Goal: Task Accomplishment & Management: Complete application form

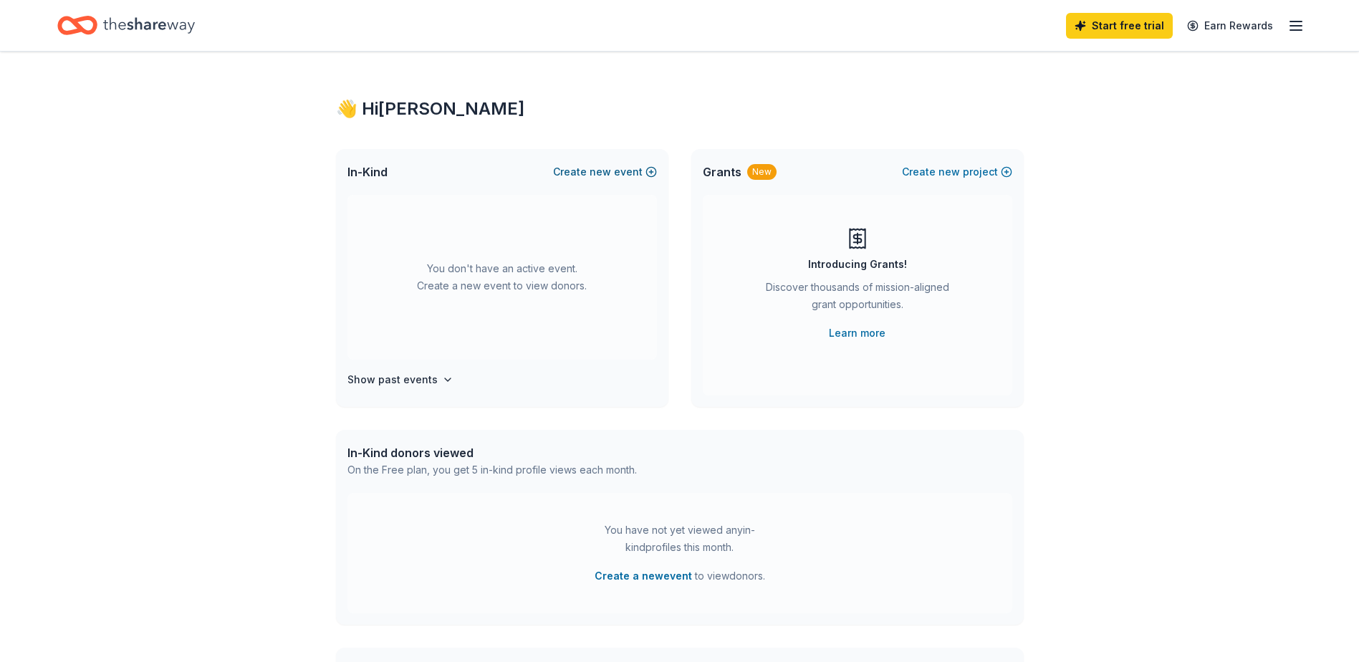
click at [604, 173] on span "new" at bounding box center [599, 171] width 21 height 17
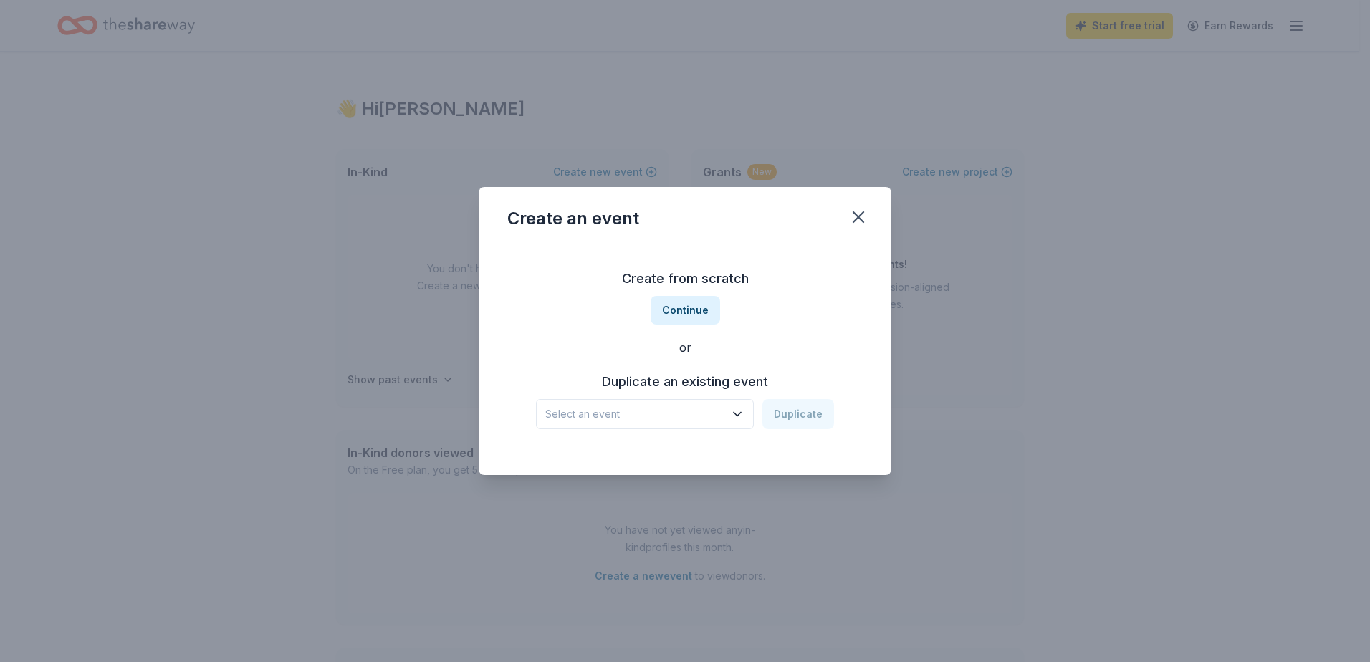
click at [723, 417] on span "Select an event" at bounding box center [634, 413] width 179 height 17
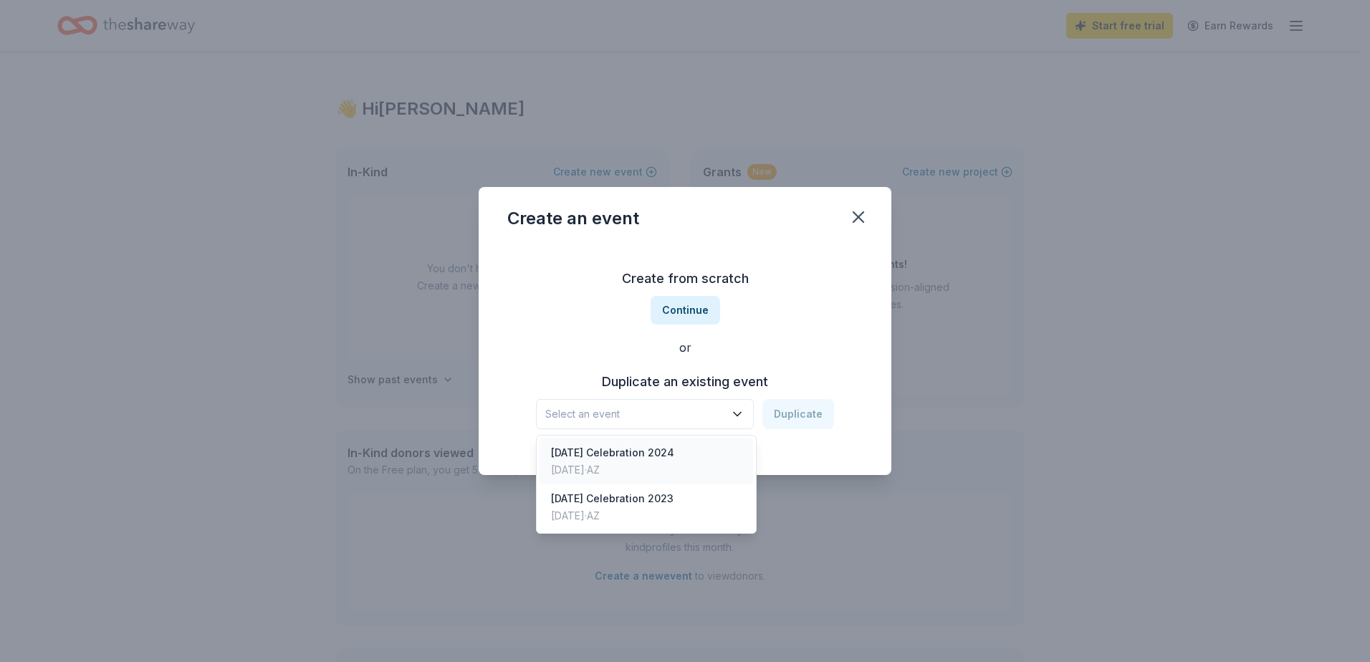
click at [693, 449] on div "Patriot Day Celebration 2024 Sep 08, 2024 · AZ" at bounding box center [645, 461] width 213 height 46
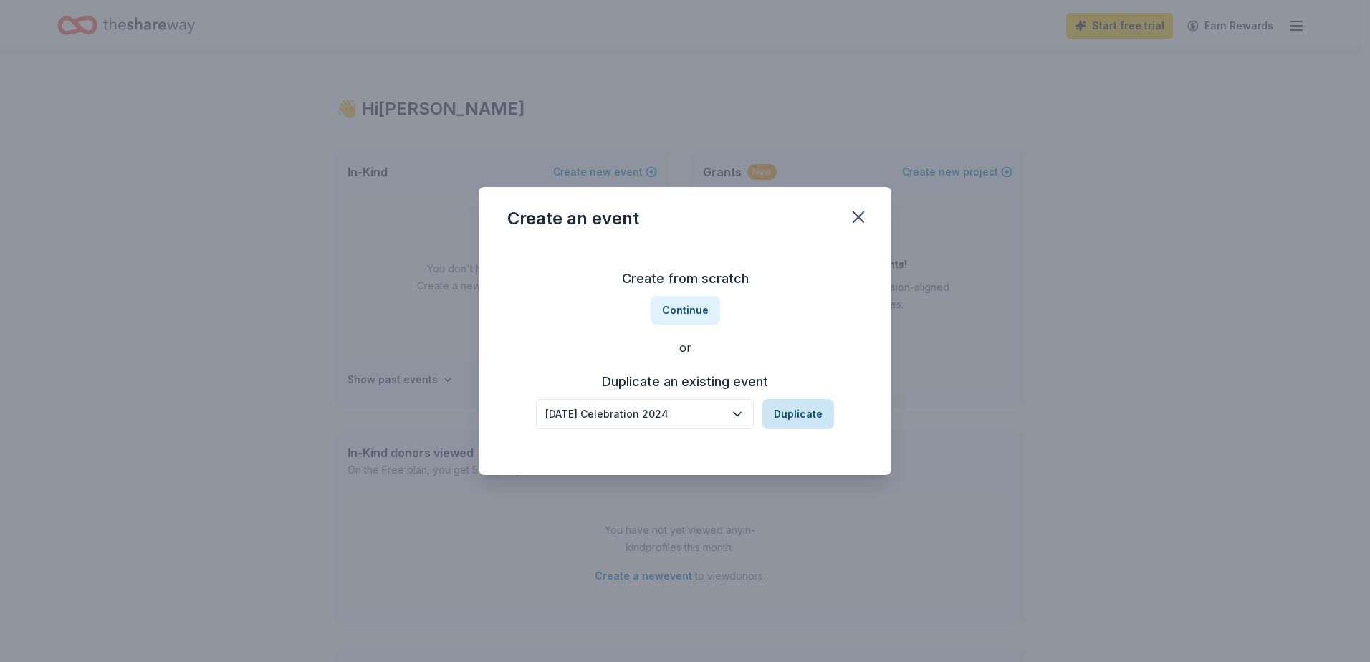
click at [792, 416] on button "Duplicate" at bounding box center [798, 414] width 72 height 30
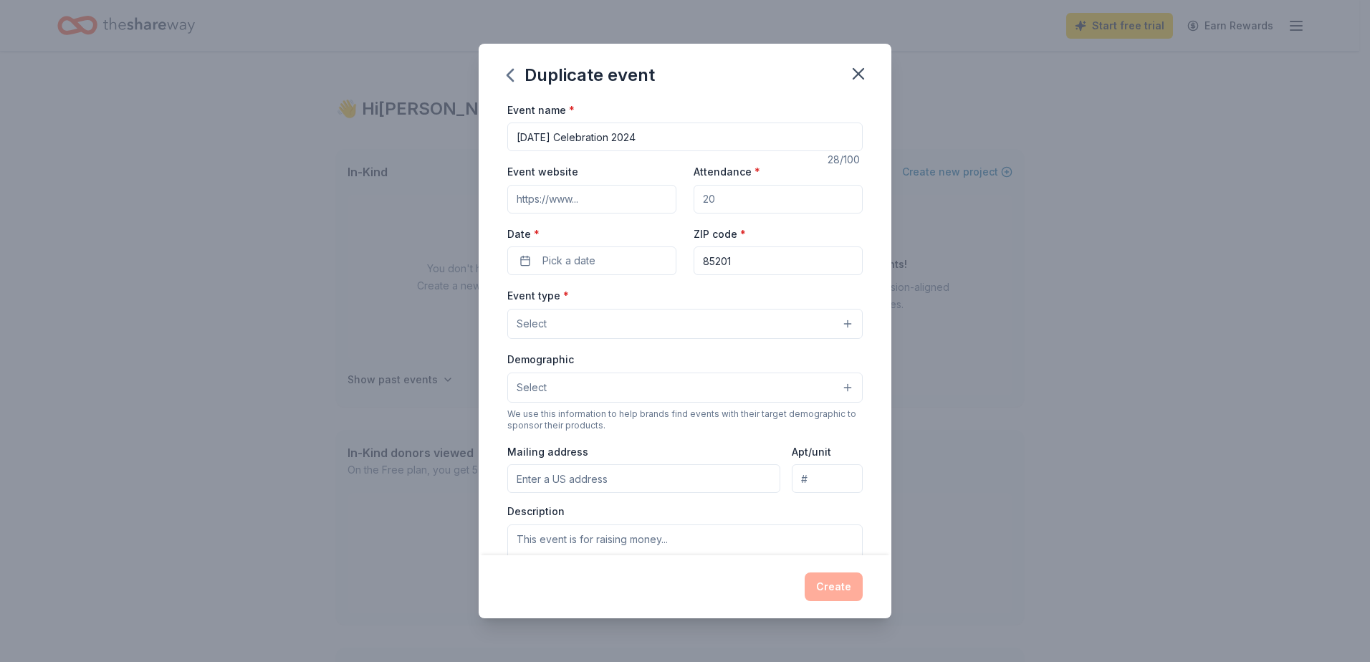
click at [707, 137] on input "Patriot Day Celebration 2024" at bounding box center [684, 136] width 355 height 29
type input "[DATE] Celebration 2025"
click at [736, 193] on input "Attendance *" at bounding box center [777, 199] width 169 height 29
drag, startPoint x: 722, startPoint y: 196, endPoint x: 684, endPoint y: 200, distance: 38.1
click at [684, 200] on div "Event website Attendance * Date * Pick a date ZIP code * 85201" at bounding box center [684, 219] width 355 height 112
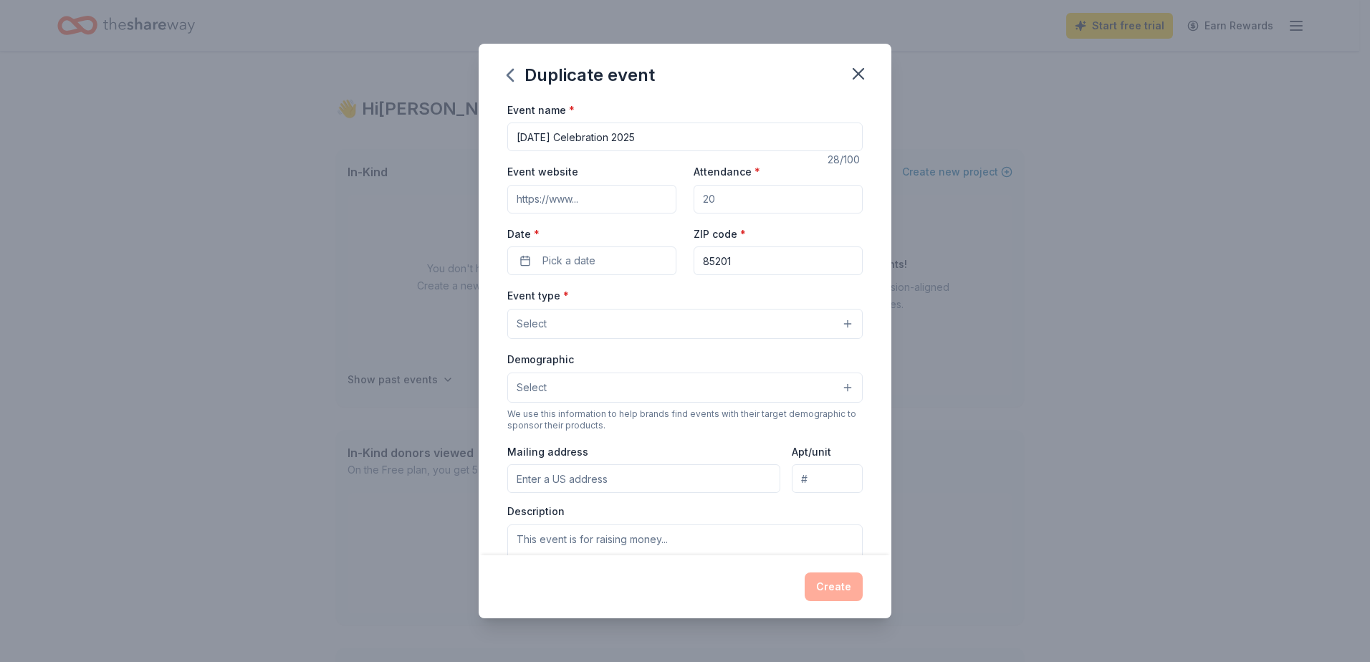
type input "0"
type input "250"
click at [609, 196] on input "Event website" at bounding box center [591, 199] width 169 height 29
type input "[DOMAIN_NAME]"
click at [617, 259] on button "Pick a date" at bounding box center [591, 260] width 169 height 29
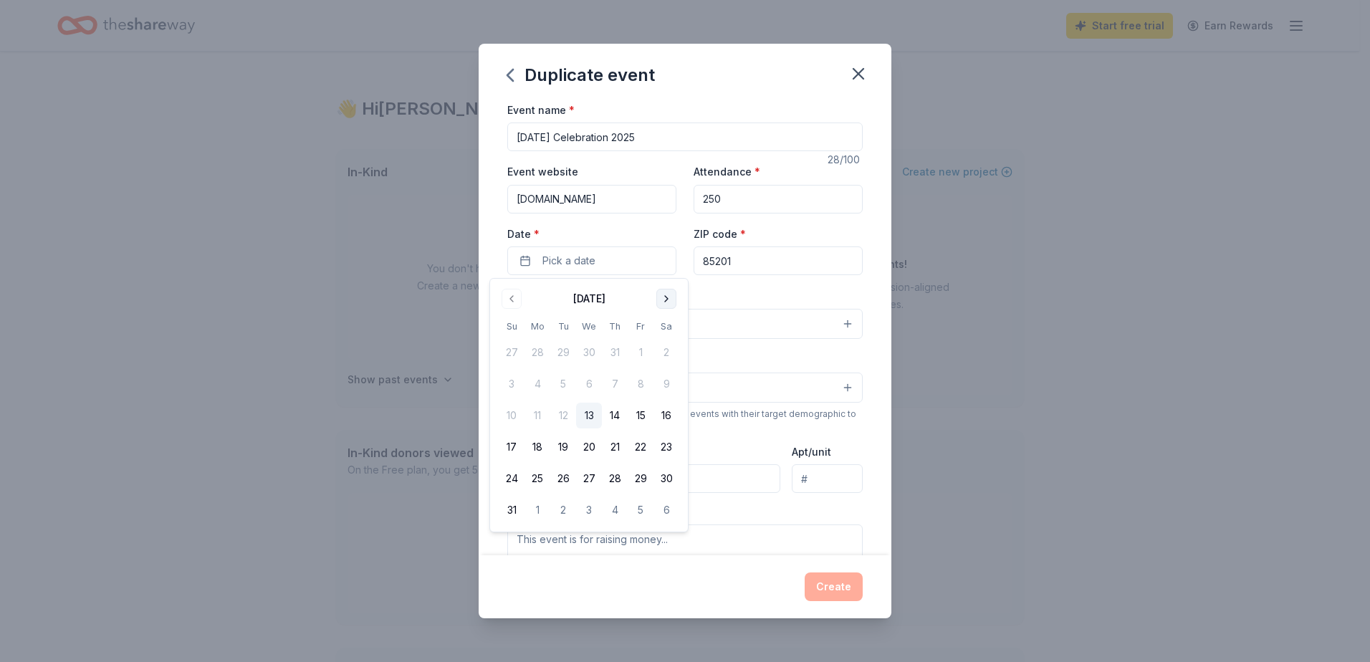
click at [668, 299] on button "Go to next month" at bounding box center [666, 299] width 20 height 20
click at [508, 417] on button "14" at bounding box center [512, 416] width 26 height 26
click at [742, 260] on input "85201" at bounding box center [777, 260] width 169 height 29
type input "85233"
click at [601, 314] on button "Select" at bounding box center [684, 324] width 355 height 30
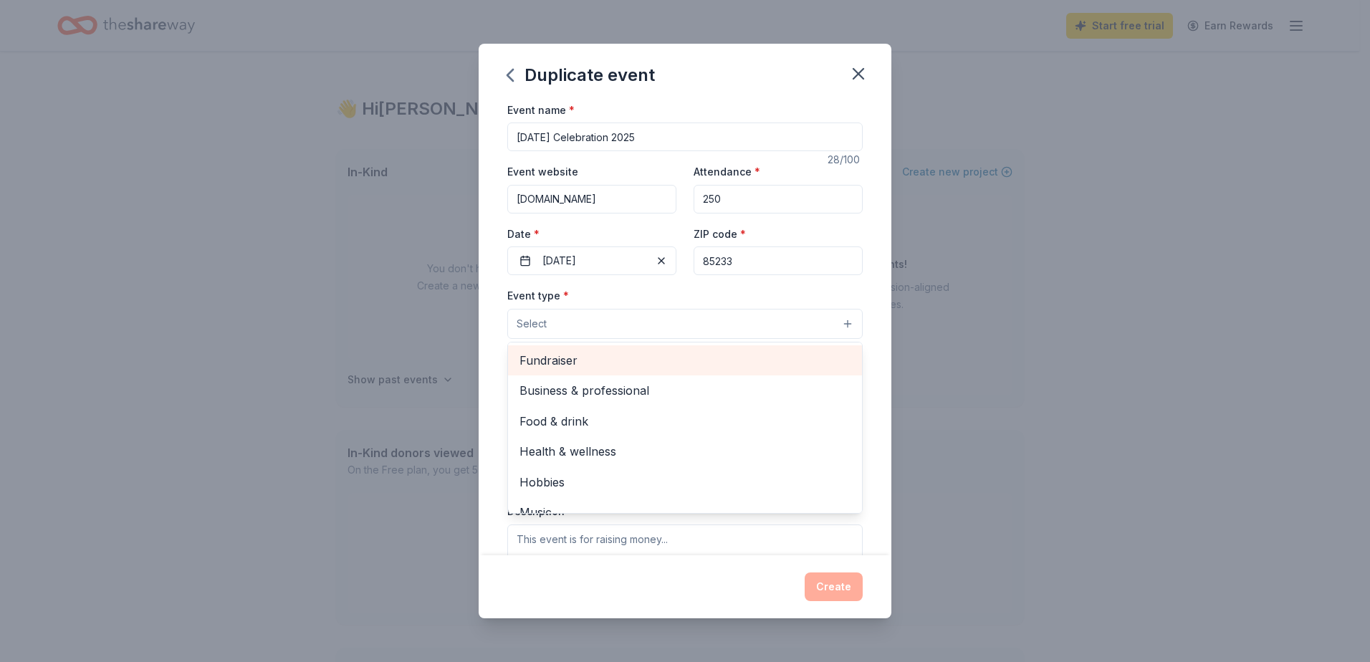
click at [583, 364] on span "Fundraiser" at bounding box center [684, 360] width 331 height 19
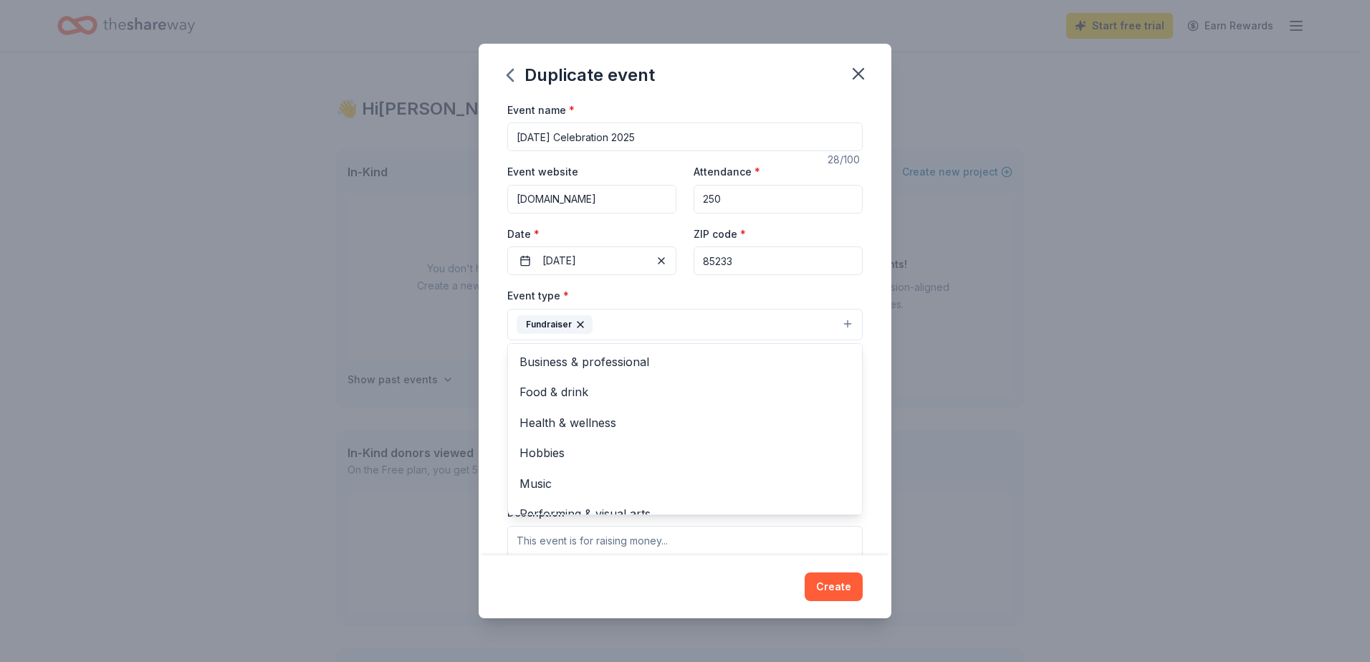
click at [780, 84] on div "Duplicate event Event name * Patriot Day Celebration 2025 28 /100 Event website…" at bounding box center [684, 331] width 413 height 575
click at [626, 388] on button "Select" at bounding box center [684, 389] width 355 height 30
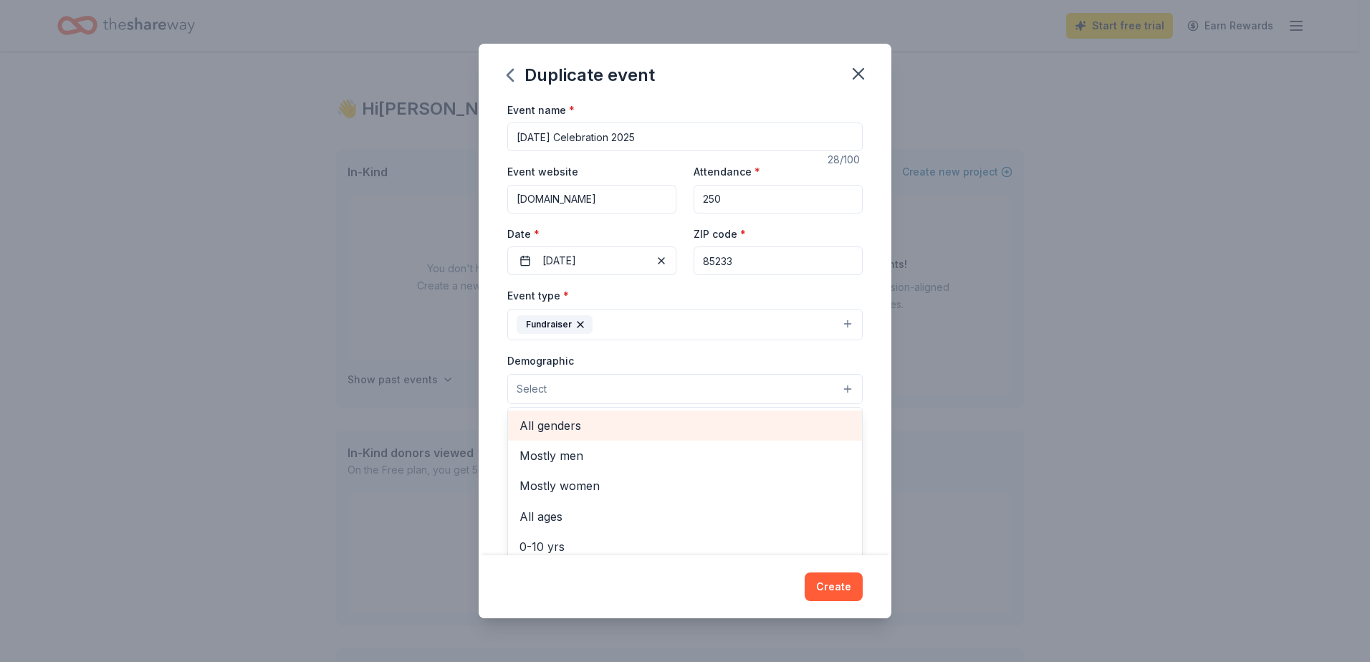
click at [621, 418] on span "All genders" at bounding box center [684, 425] width 331 height 19
click at [633, 429] on span "Mostly men" at bounding box center [684, 427] width 331 height 19
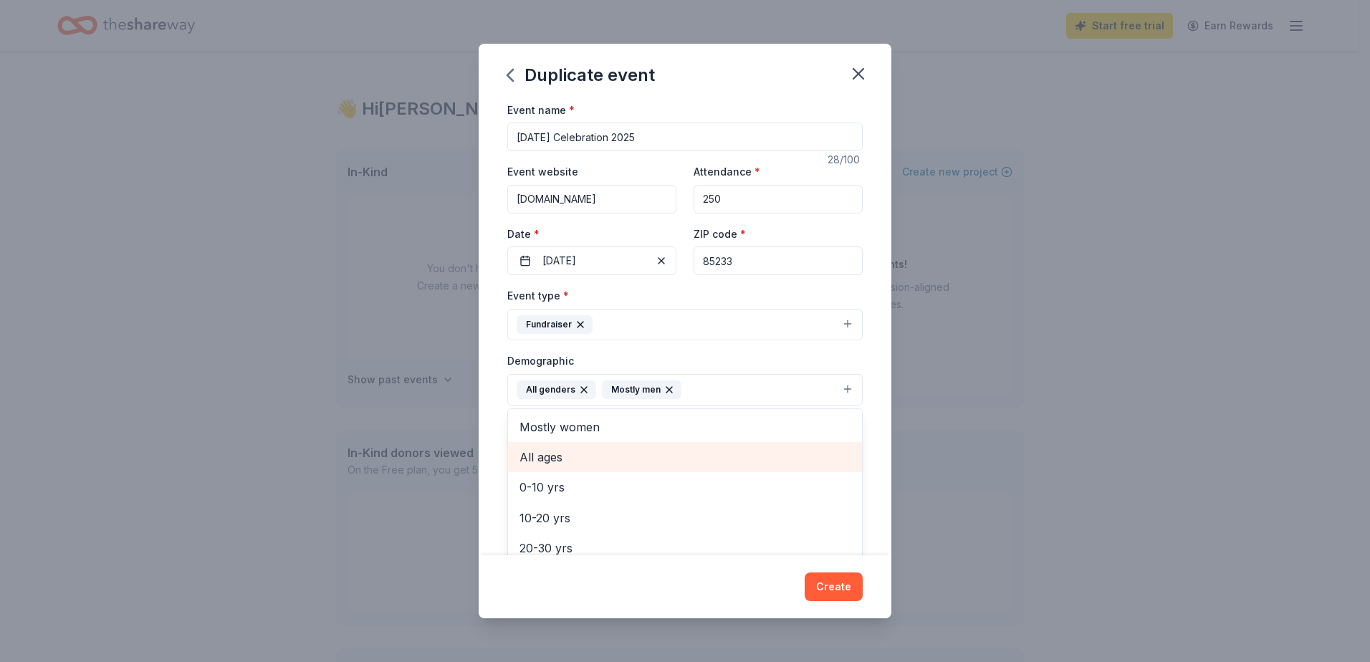
click at [717, 461] on span "All ages" at bounding box center [684, 457] width 331 height 19
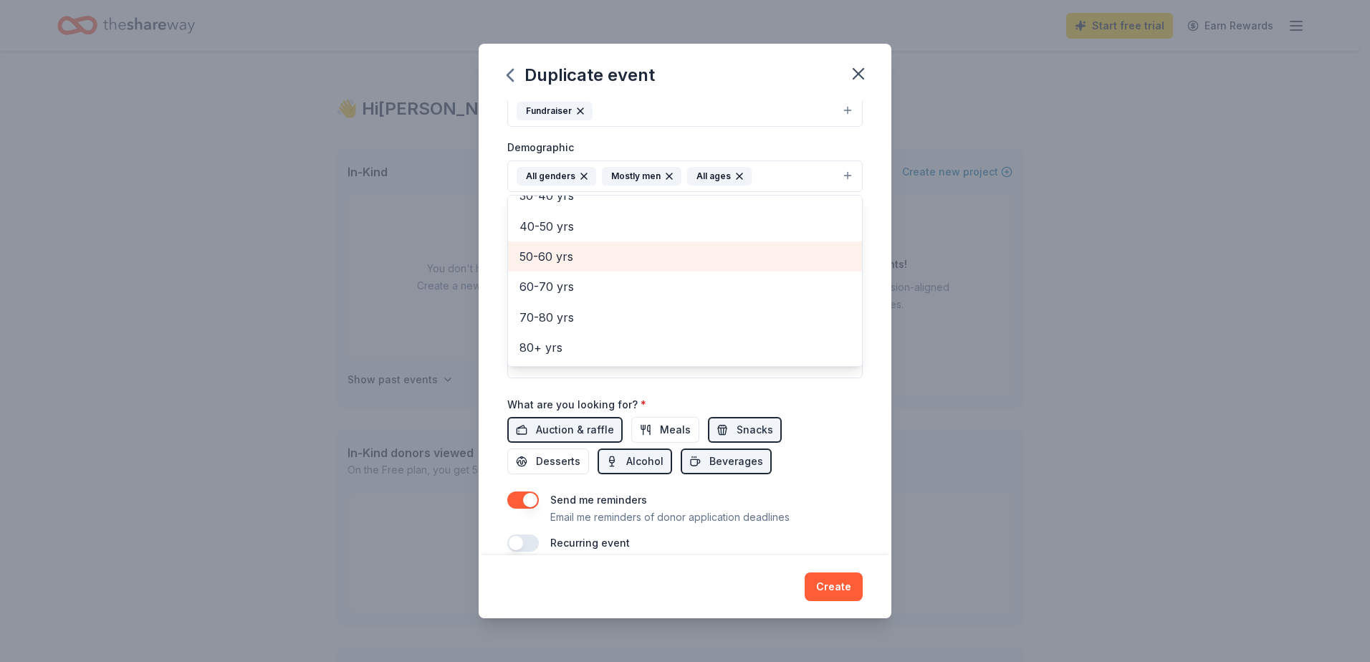
scroll to position [215, 0]
click at [824, 420] on div "Event name * Patriot Day Celebration 2025 28 /100 Event website www.infamousmop…" at bounding box center [684, 218] width 355 height 665
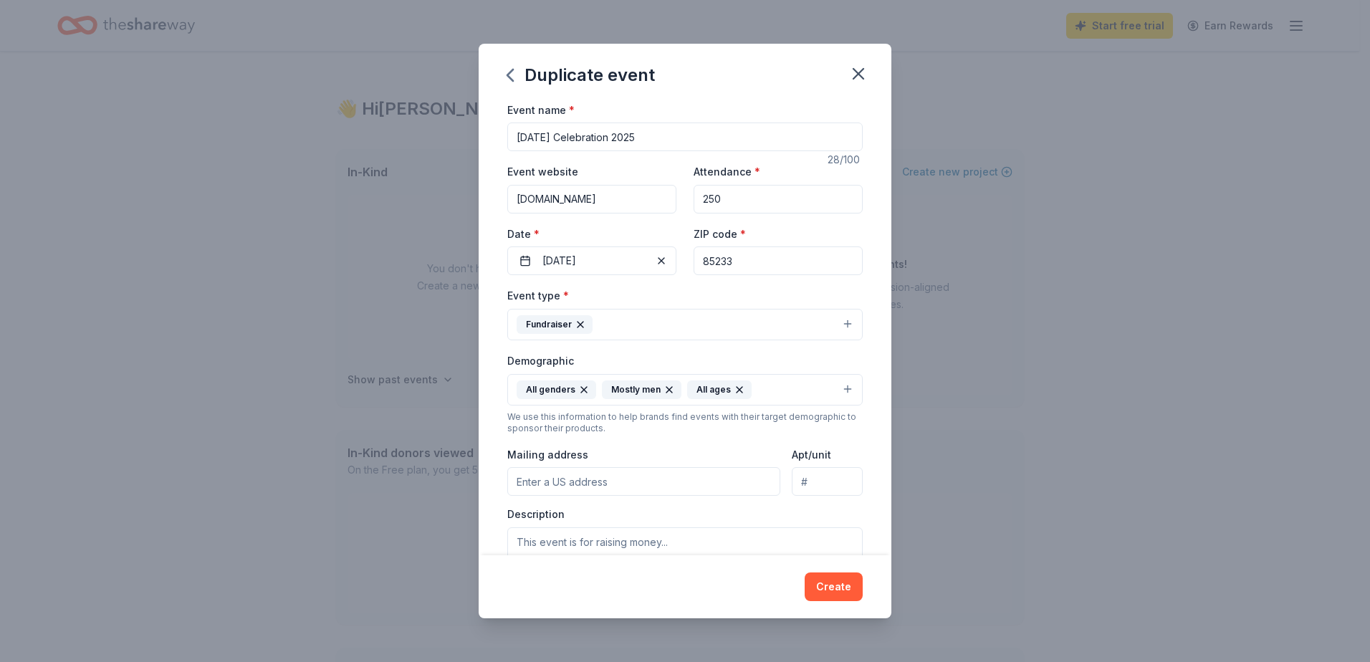
scroll to position [143, 0]
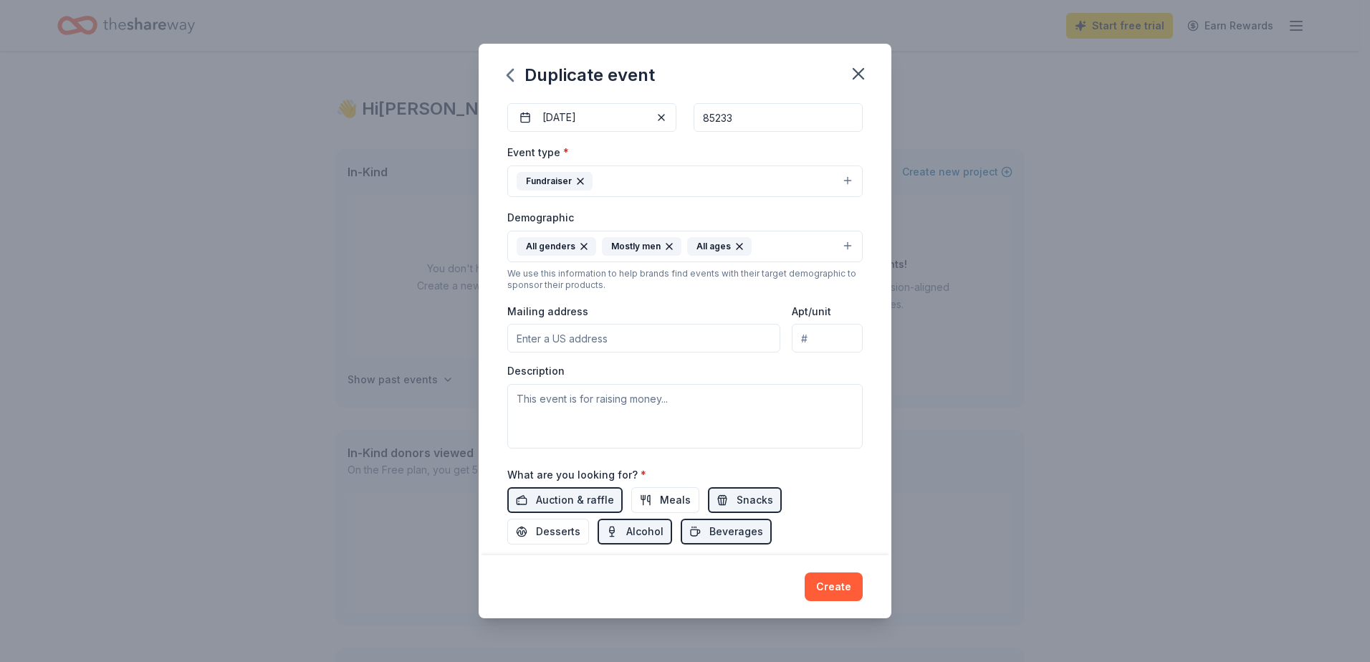
click at [641, 340] on input "Mailing address" at bounding box center [643, 338] width 273 height 29
click at [631, 334] on input "21110 E Longwood Dr" at bounding box center [643, 338] width 273 height 29
type input "21110 E LONGWOOD DR QUEEN CREEK AZ 85142-1428 US"
click at [644, 400] on textarea at bounding box center [684, 416] width 355 height 64
click at [618, 410] on textarea at bounding box center [684, 416] width 355 height 64
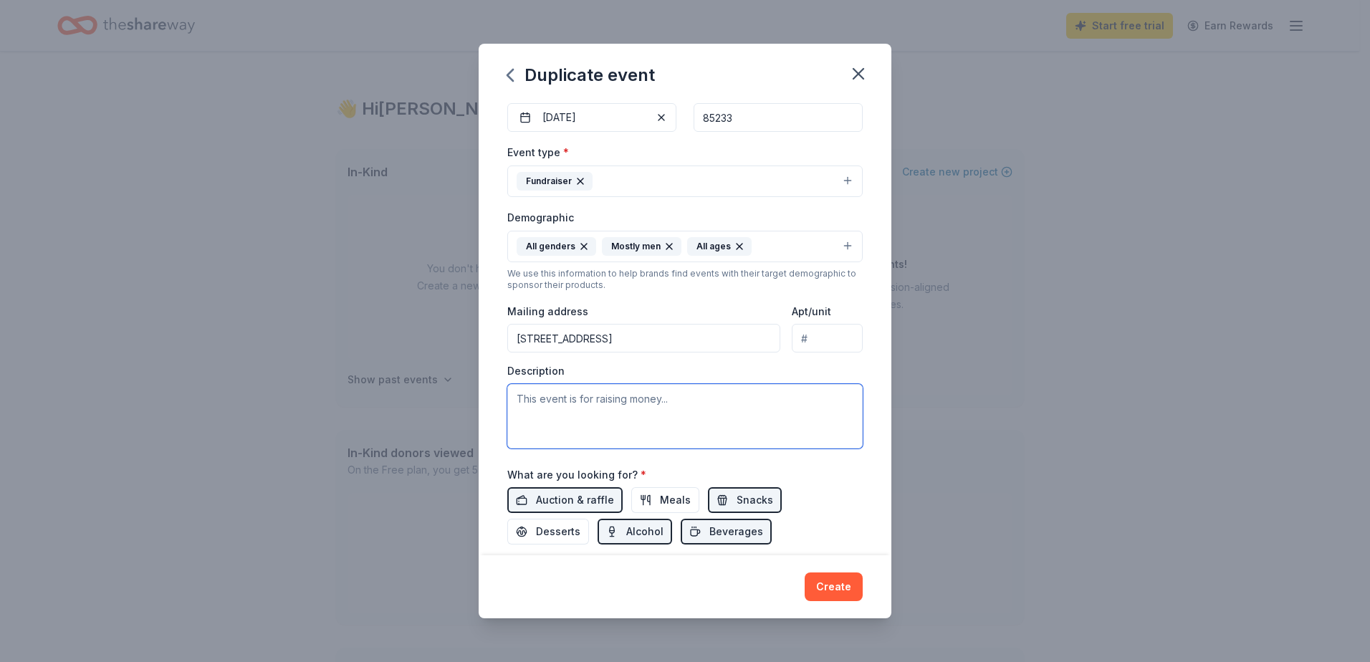
paste textarea "I'm reaching out on behalf of InFamous Mopar AZ and Wheelz 4 Warriors, a 501(c)…"
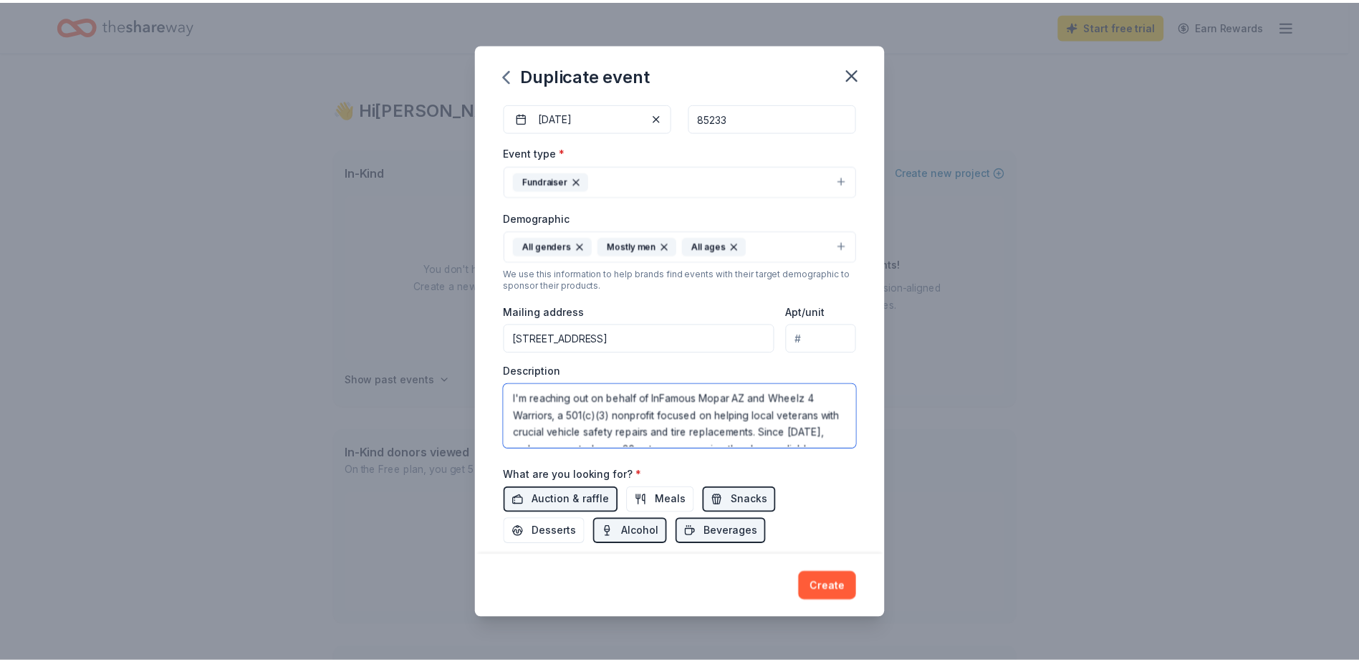
scroll to position [112, 0]
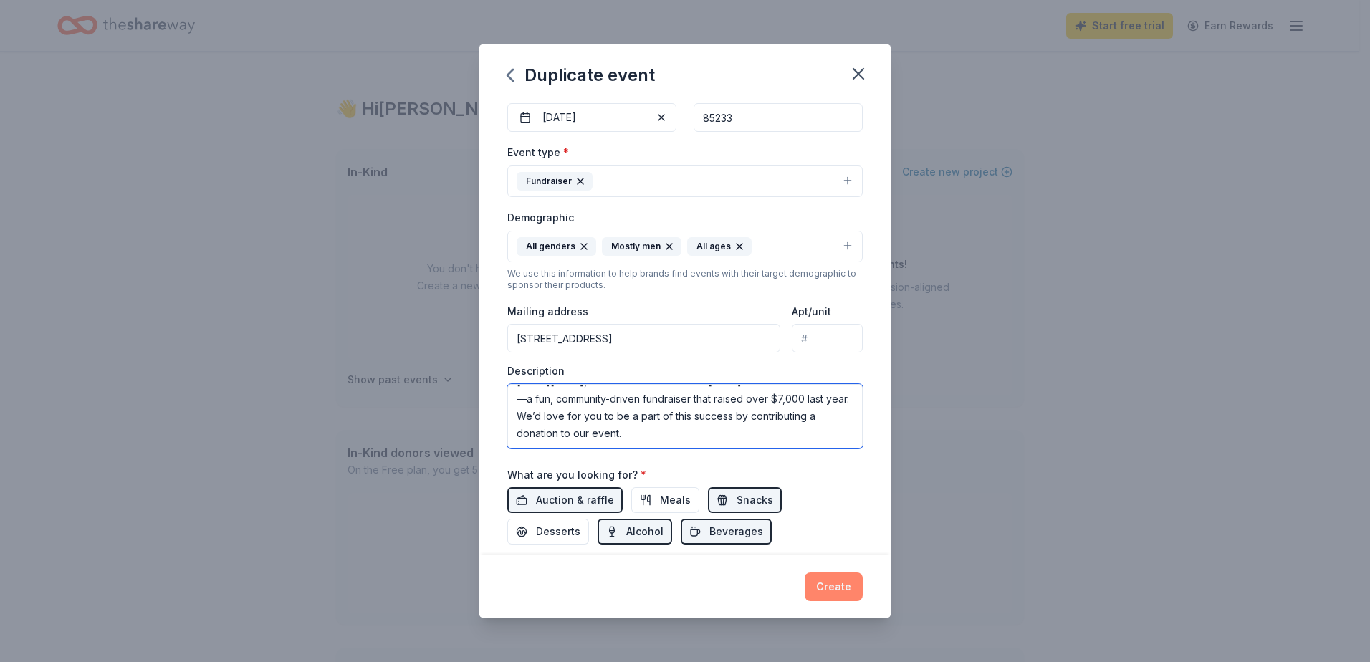
type textarea "I'm reaching out on behalf of InFamous Mopar AZ and Wheelz 4 Warriors, a 501(c)…"
click at [827, 587] on button "Create" at bounding box center [833, 586] width 58 height 29
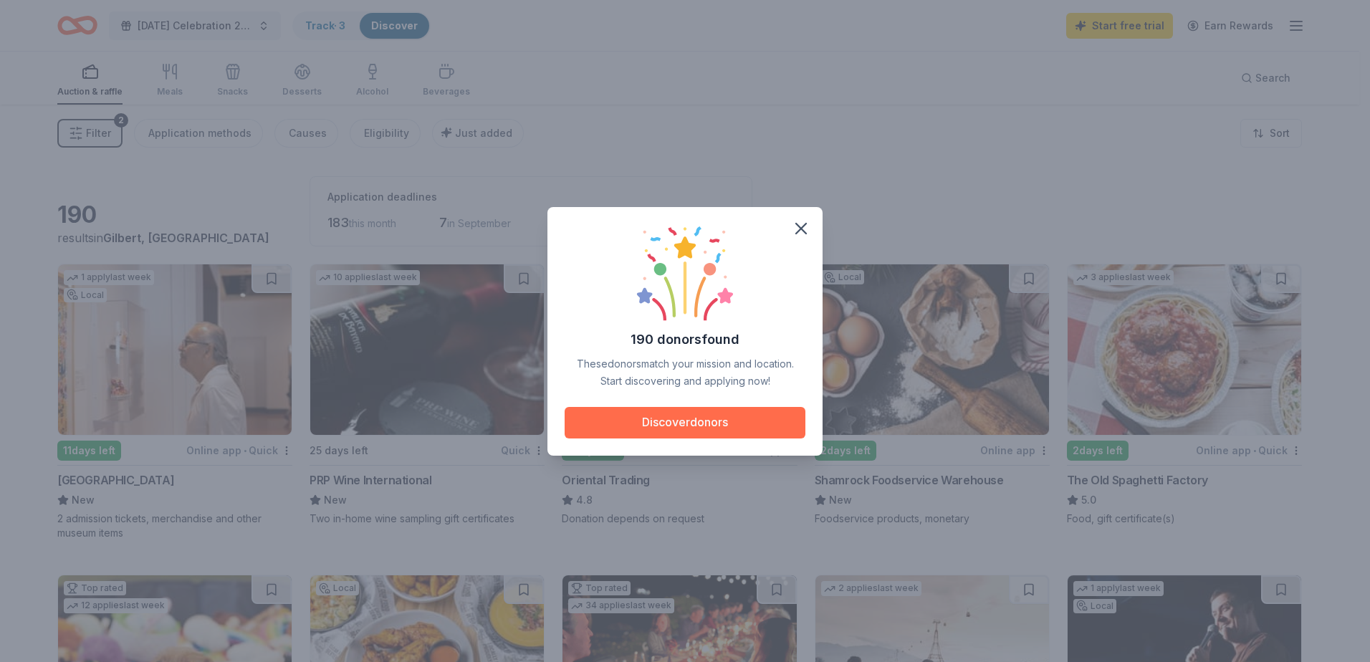
click at [743, 423] on button "Discover donors" at bounding box center [684, 423] width 241 height 32
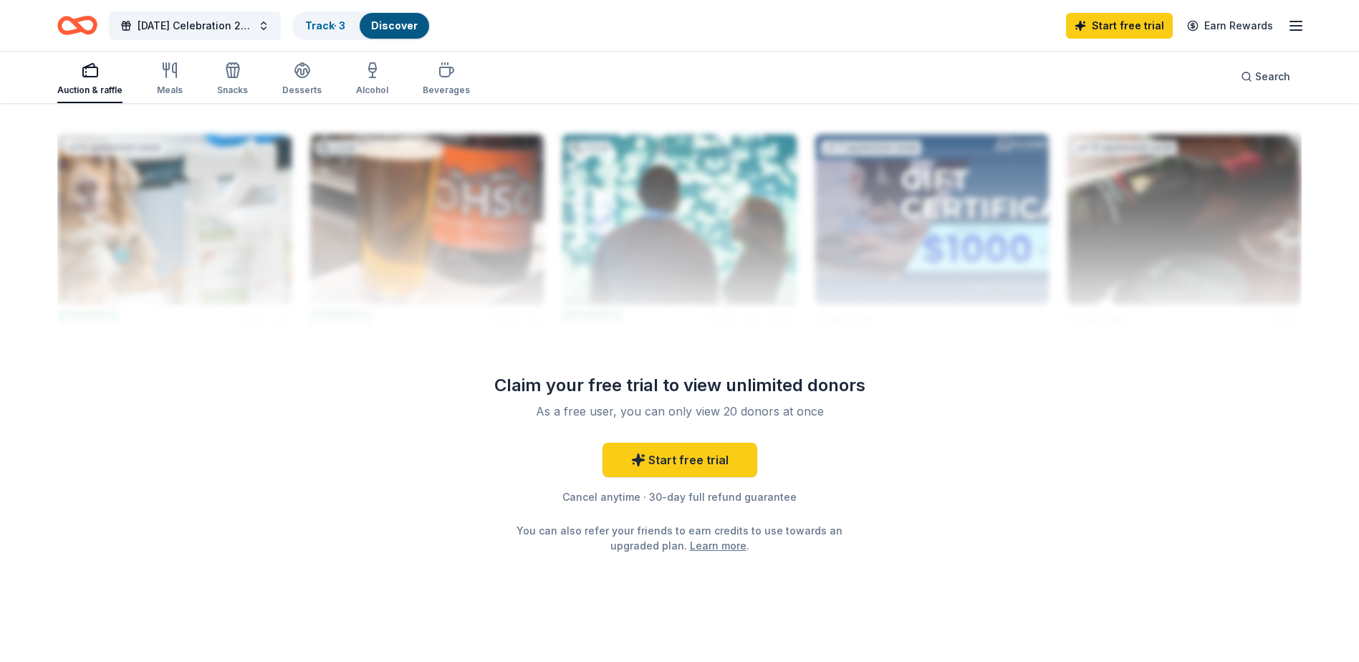
scroll to position [1405, 0]
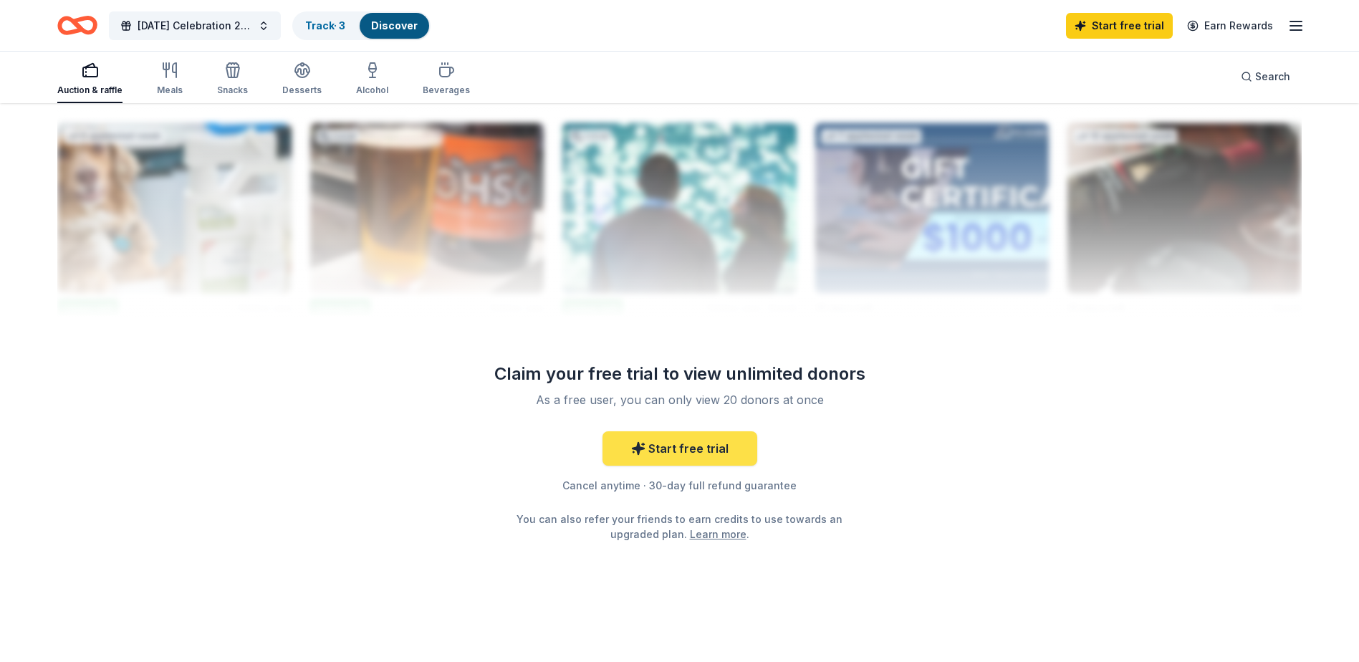
click at [685, 459] on link "Start free trial" at bounding box center [679, 448] width 155 height 34
click at [708, 450] on link "Start free trial" at bounding box center [679, 448] width 155 height 34
click at [726, 529] on link "Learn more" at bounding box center [718, 533] width 57 height 15
click at [713, 446] on link "Start free trial" at bounding box center [679, 448] width 155 height 34
click at [1113, 23] on link "Start free trial" at bounding box center [1119, 26] width 107 height 26
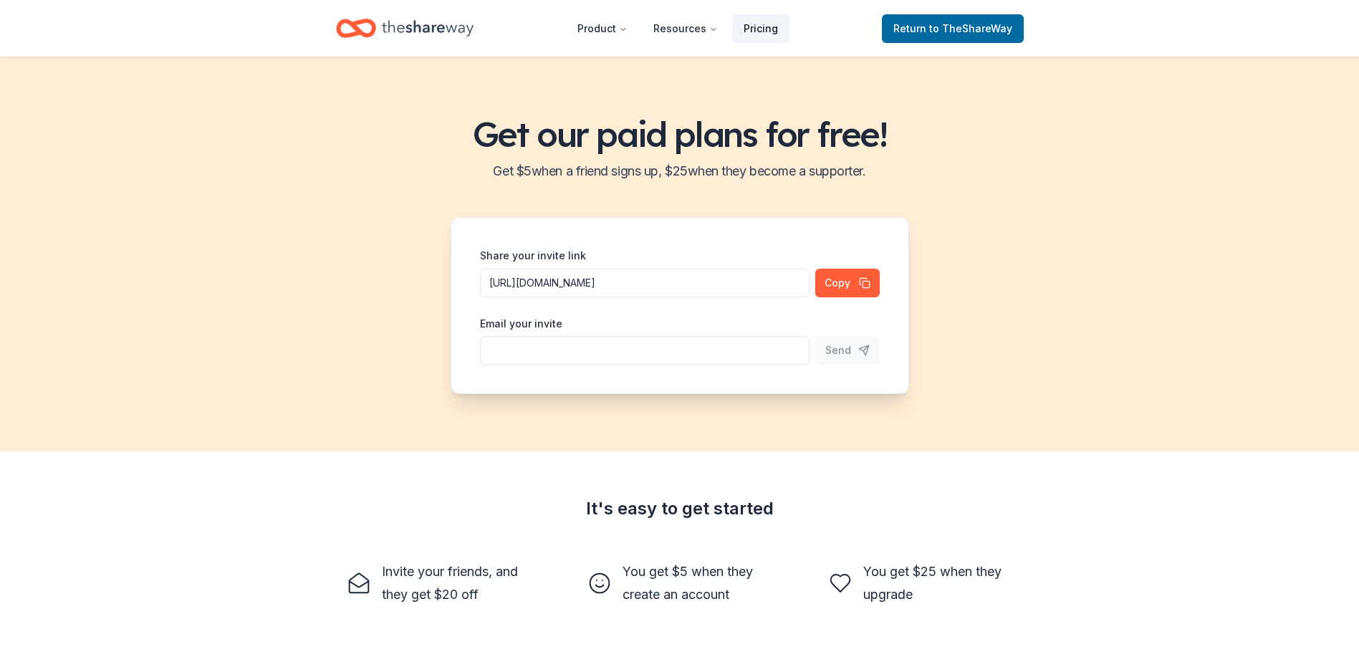
click at [766, 34] on link "Pricing" at bounding box center [760, 28] width 57 height 29
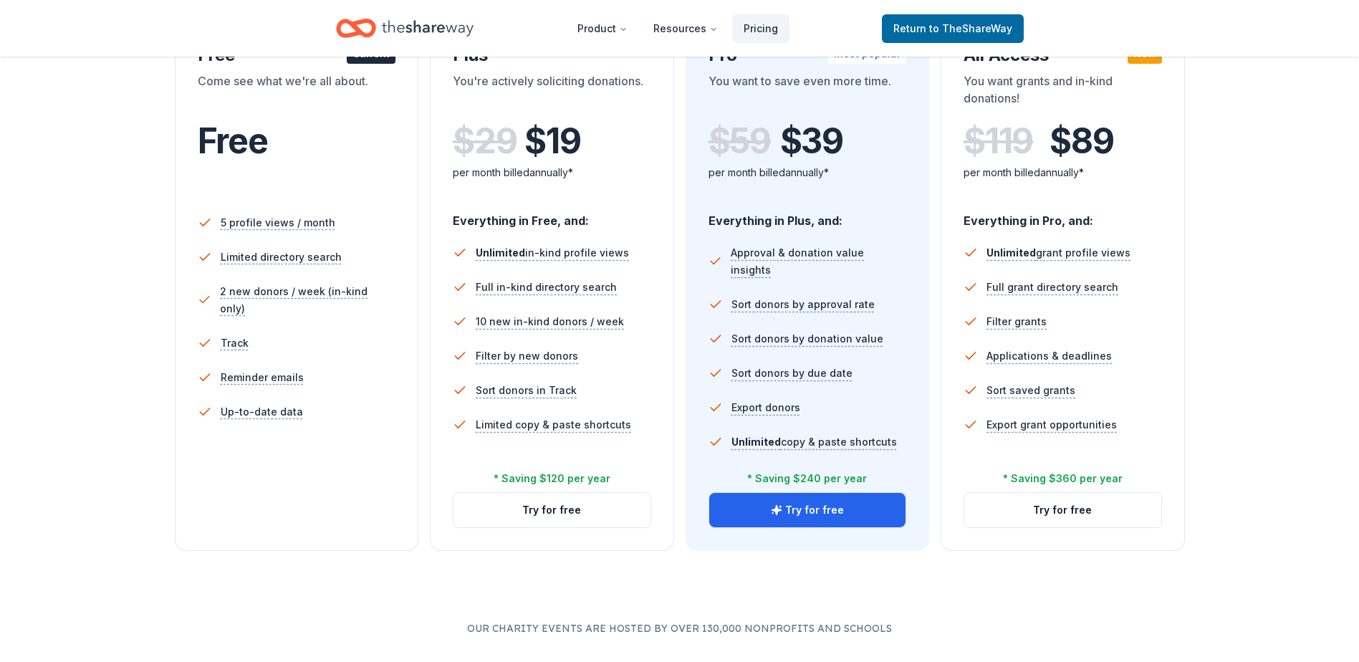
scroll to position [215, 0]
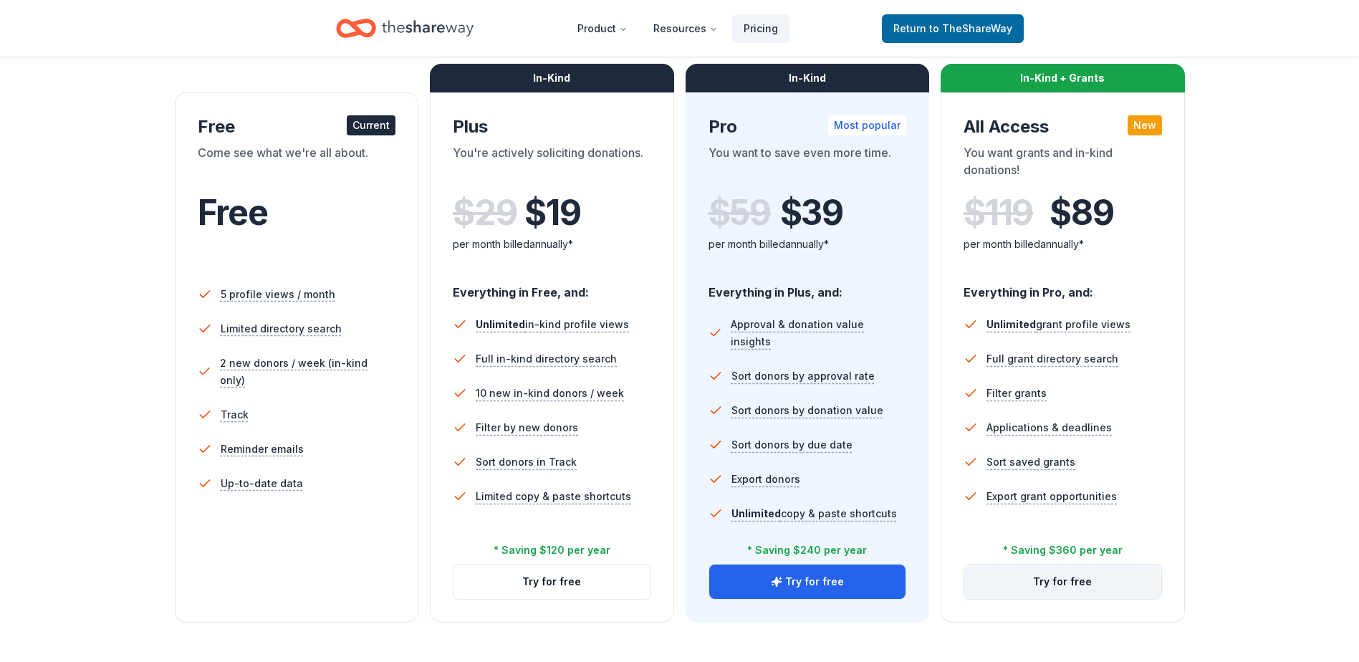
click at [1079, 585] on button "Try for free" at bounding box center [1062, 581] width 197 height 34
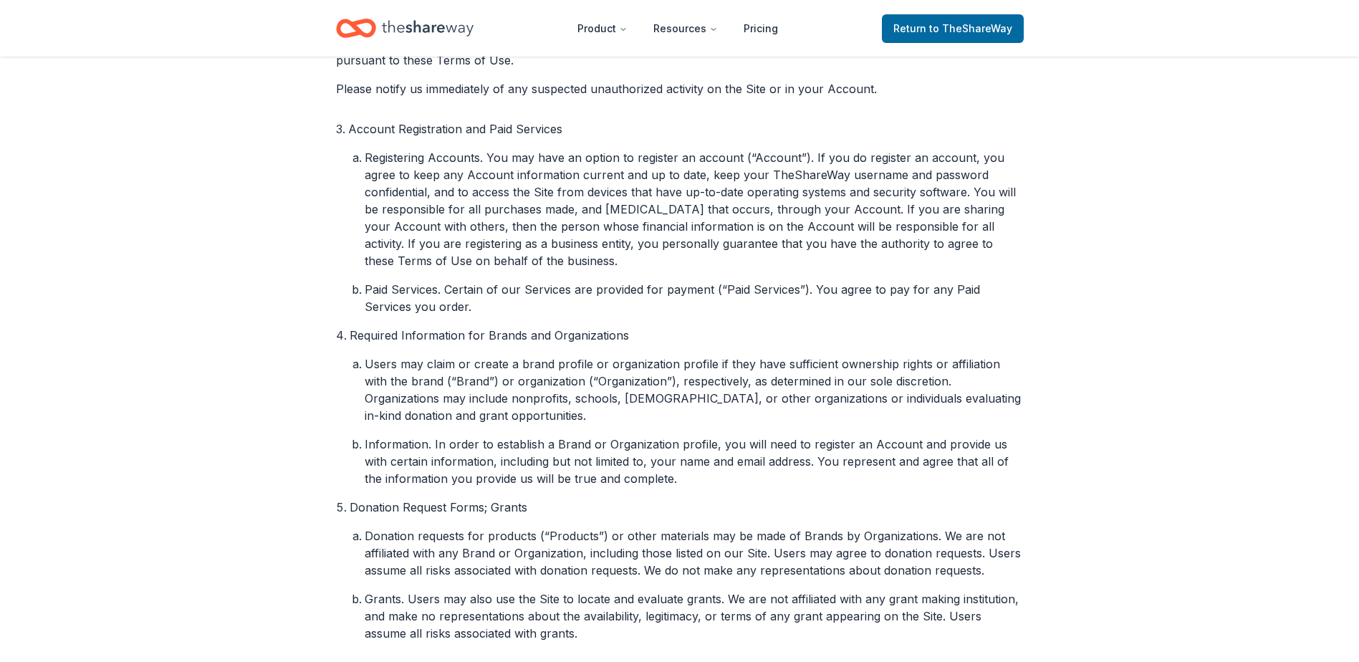
scroll to position [573, 0]
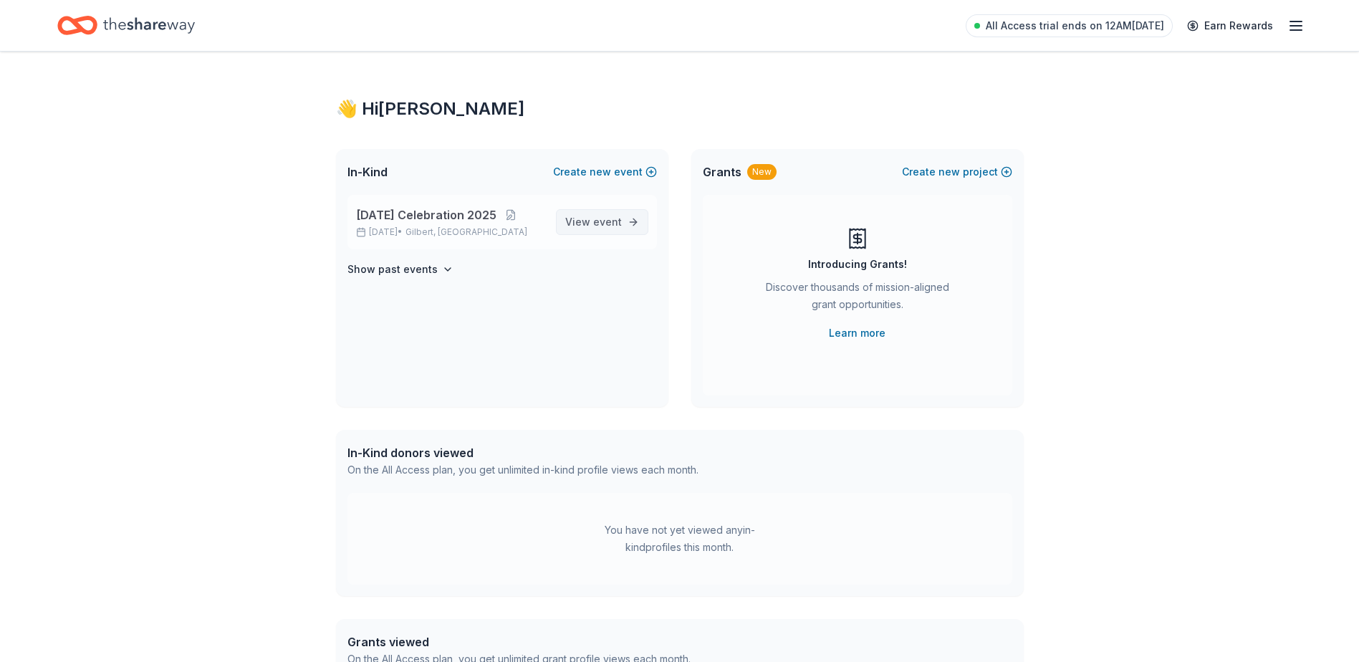
click at [621, 221] on span "event" at bounding box center [607, 222] width 29 height 12
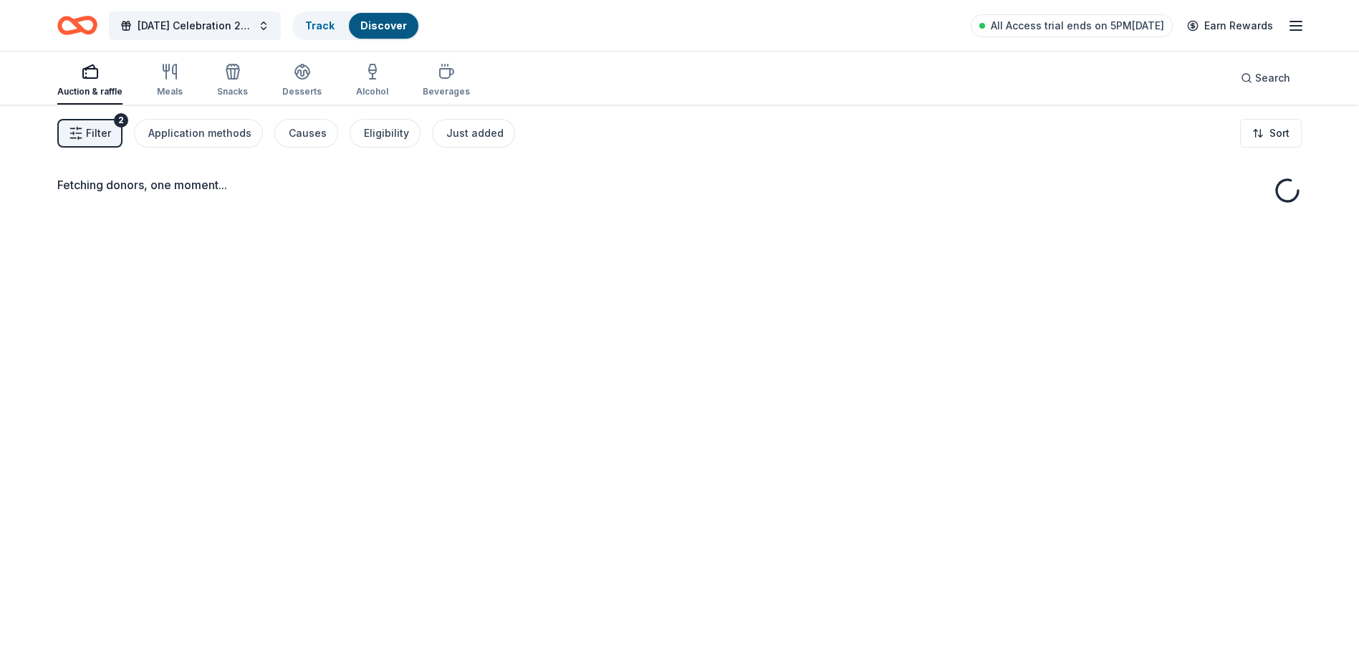
click at [591, 221] on div "Fetching donors, one moment..." at bounding box center [679, 436] width 1359 height 662
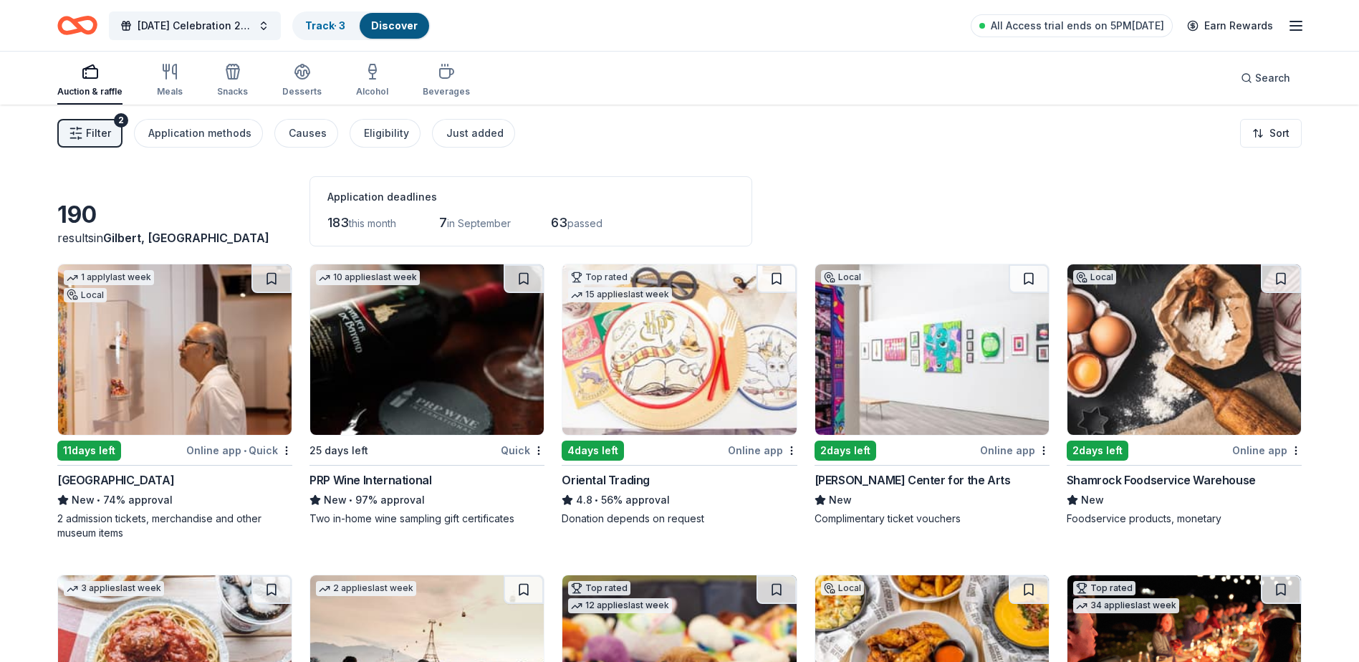
click at [862, 444] on div "2 days left" at bounding box center [845, 451] width 62 height 20
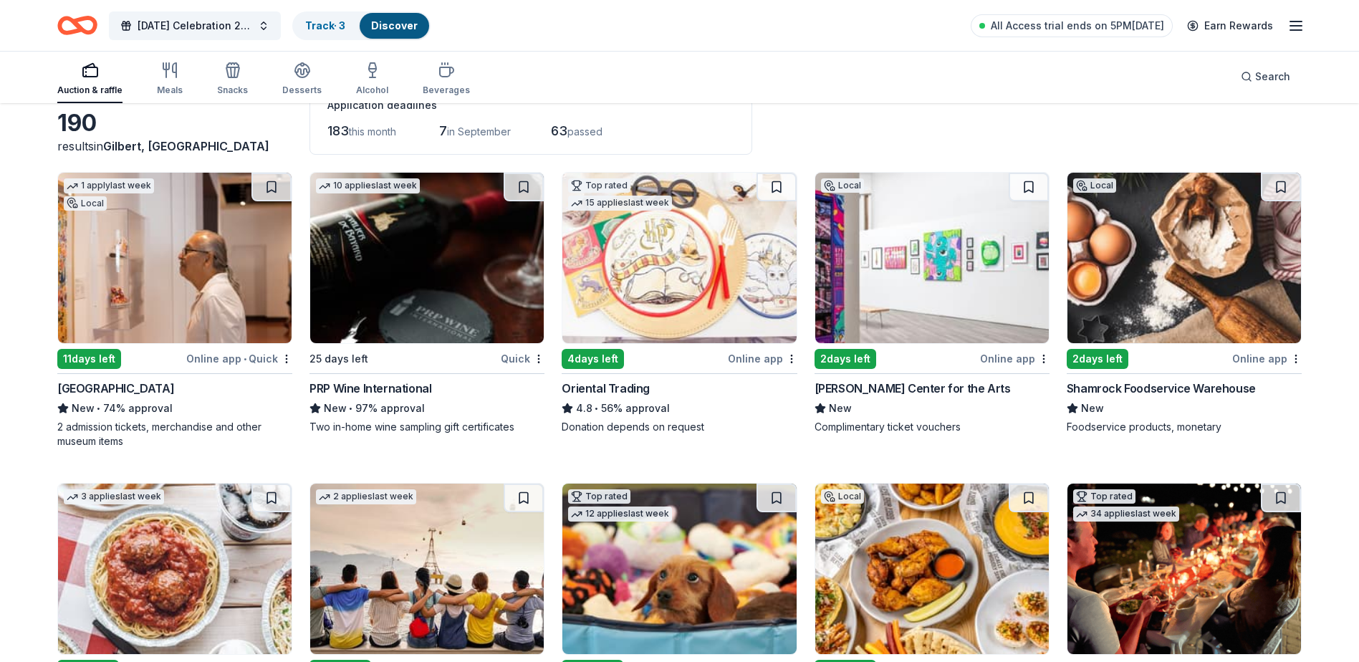
scroll to position [72, 0]
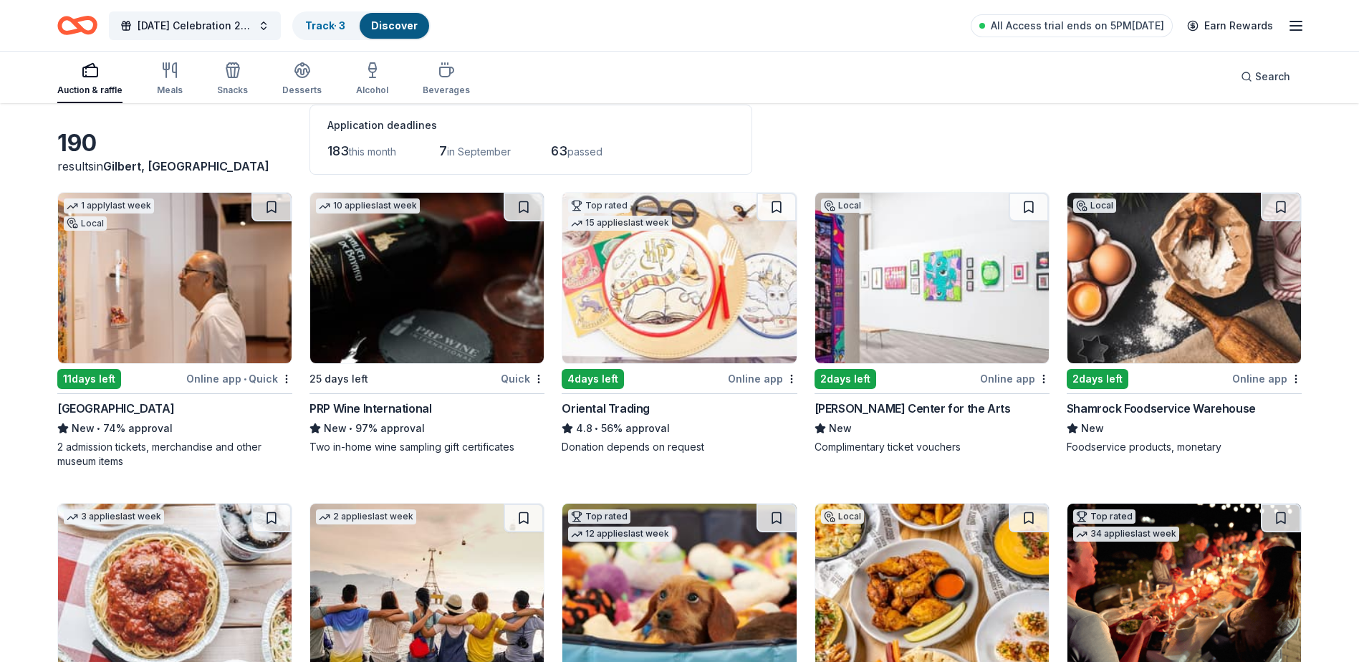
click at [1211, 401] on div "Shamrock Foodservice Warehouse" at bounding box center [1161, 408] width 189 height 17
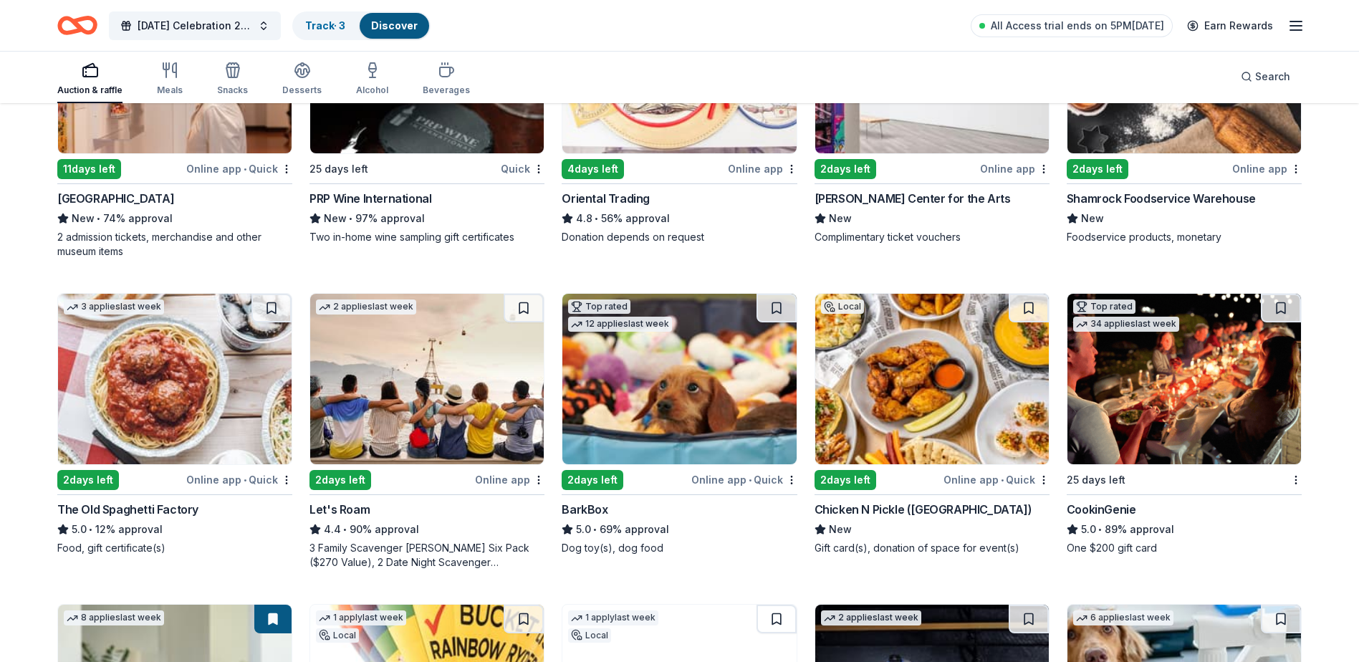
scroll to position [358, 0]
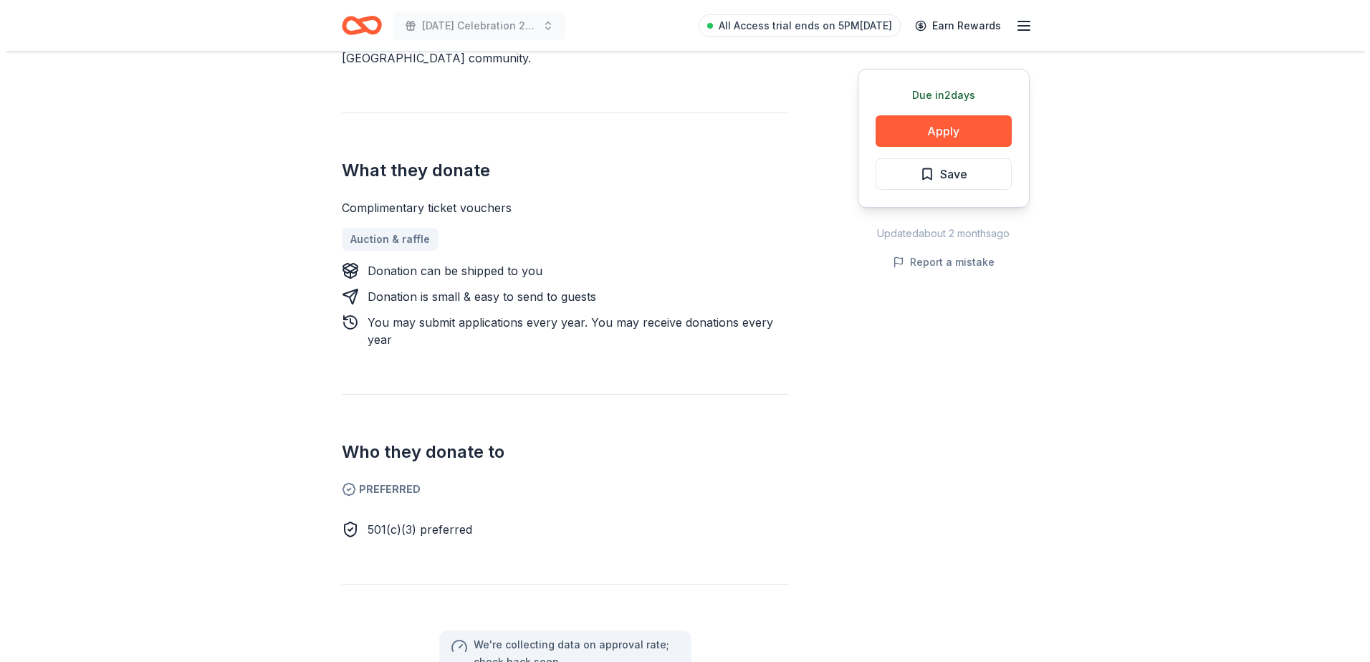
scroll to position [501, 0]
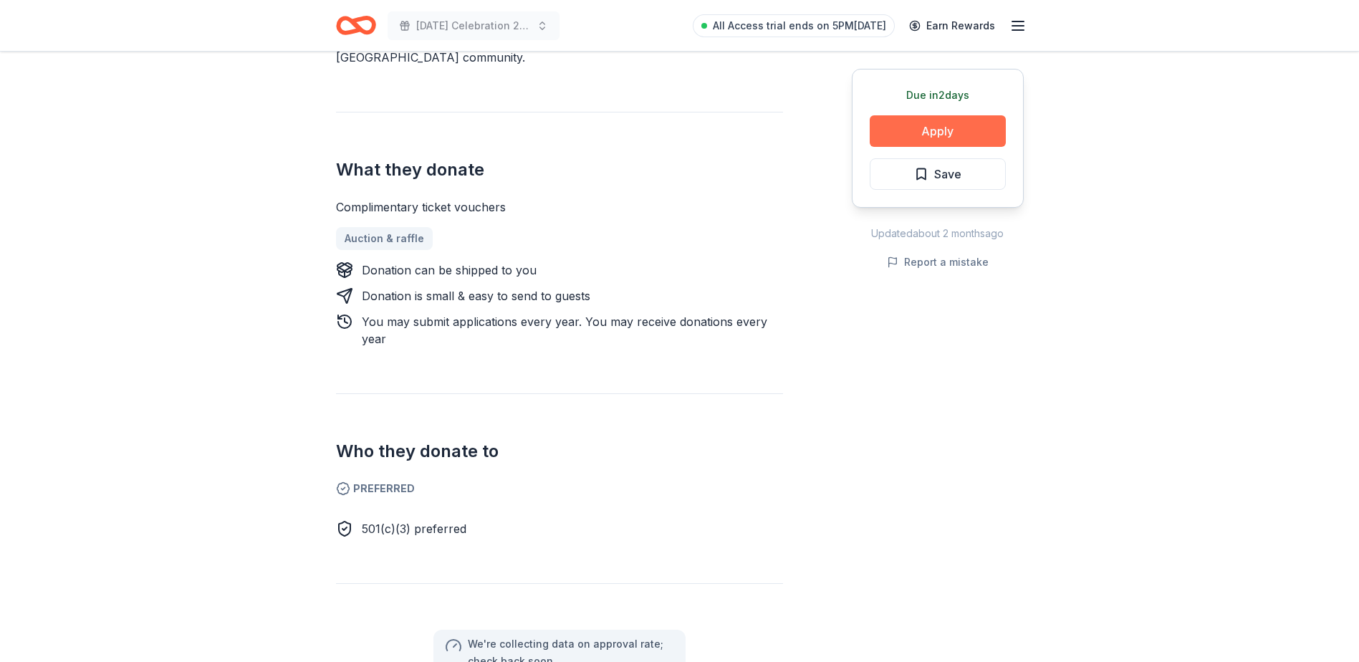
click at [939, 140] on button "Apply" at bounding box center [938, 131] width 136 height 32
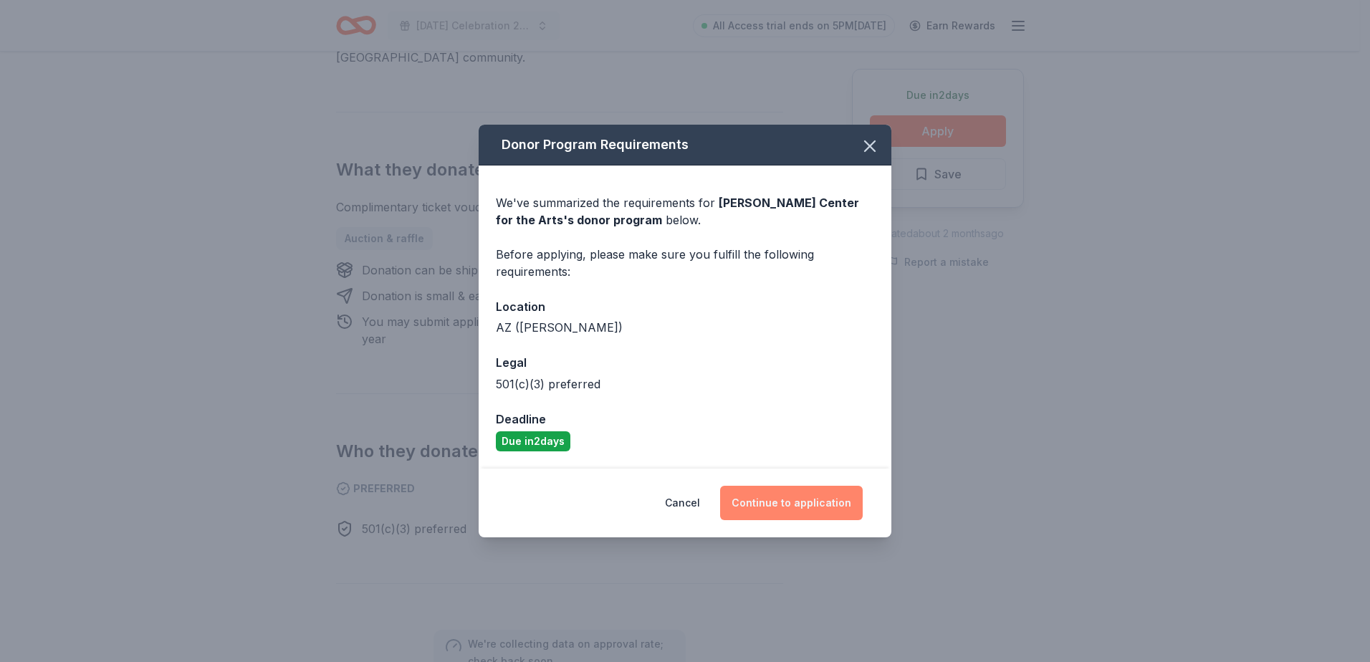
click at [775, 505] on button "Continue to application" at bounding box center [791, 503] width 143 height 34
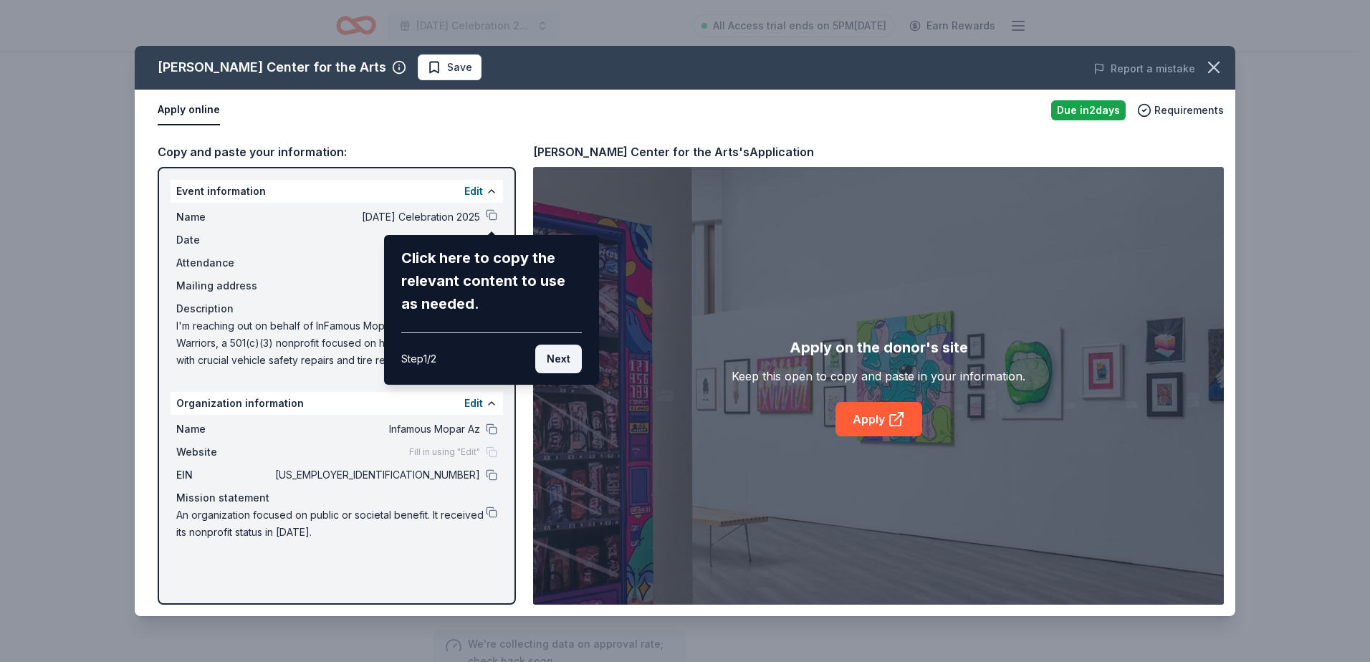
click at [559, 358] on button "Next" at bounding box center [558, 359] width 47 height 29
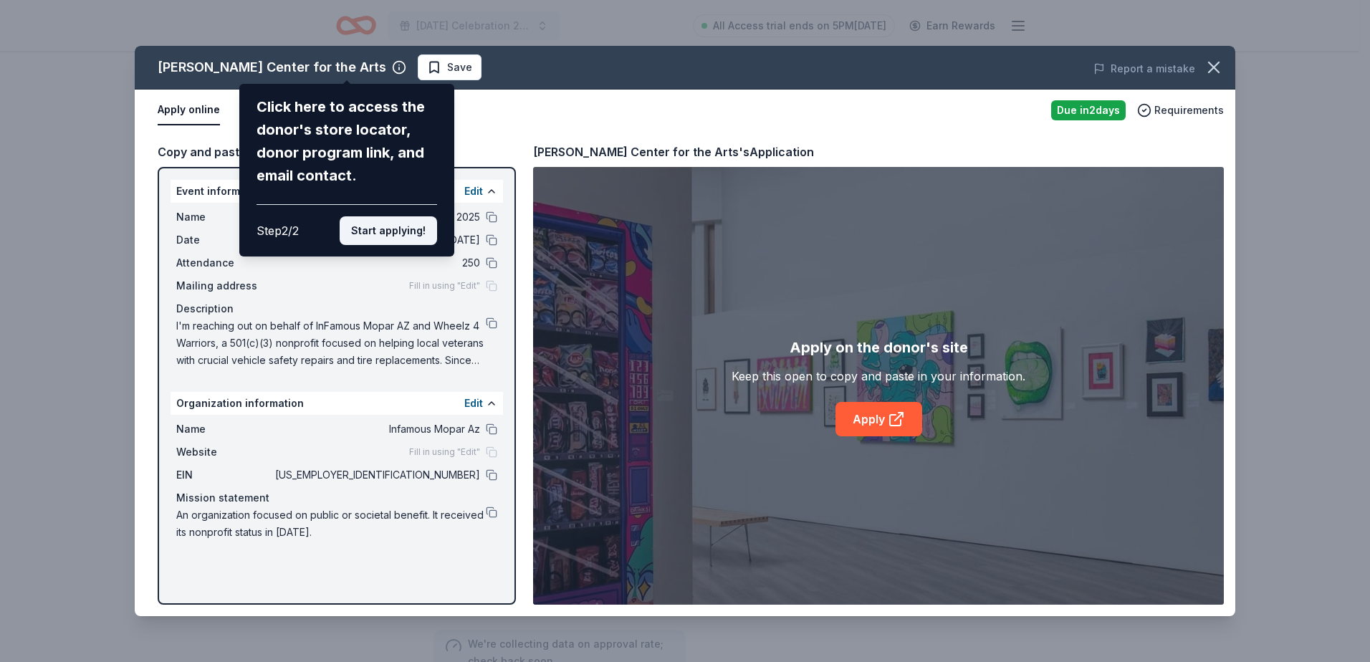
click at [385, 225] on button "Start applying!" at bounding box center [388, 230] width 97 height 29
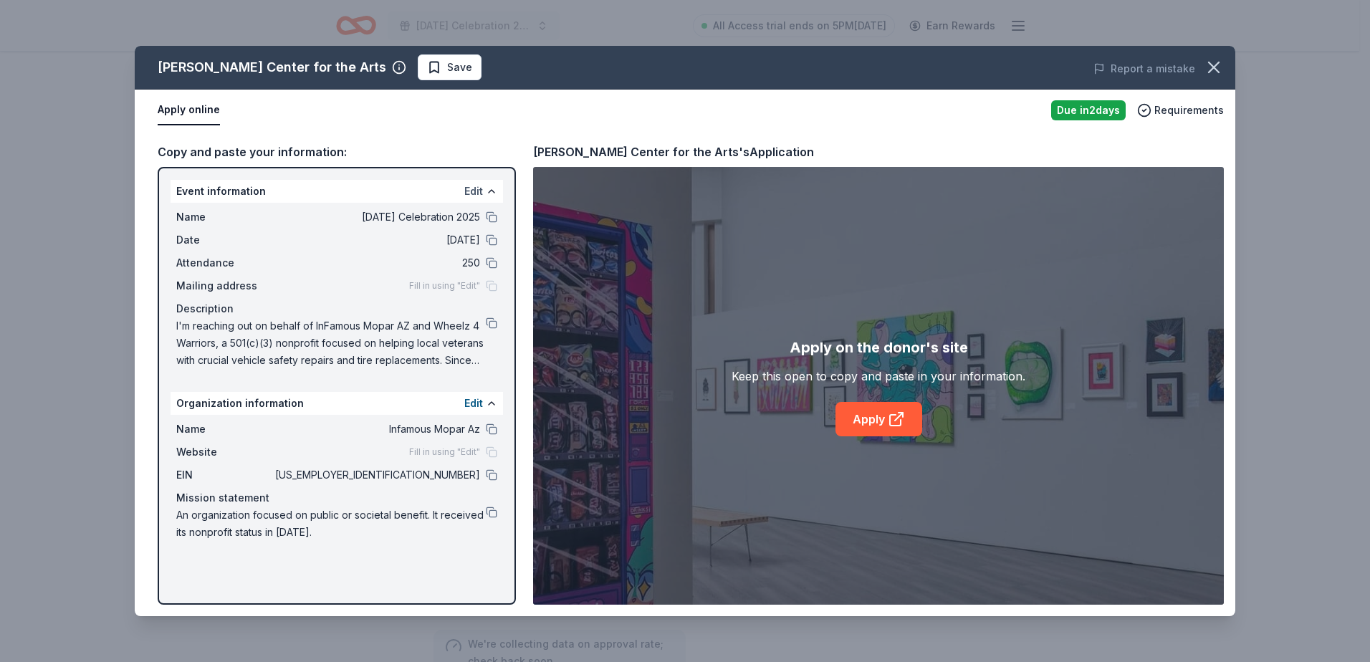
click at [470, 190] on button "Edit" at bounding box center [473, 191] width 19 height 17
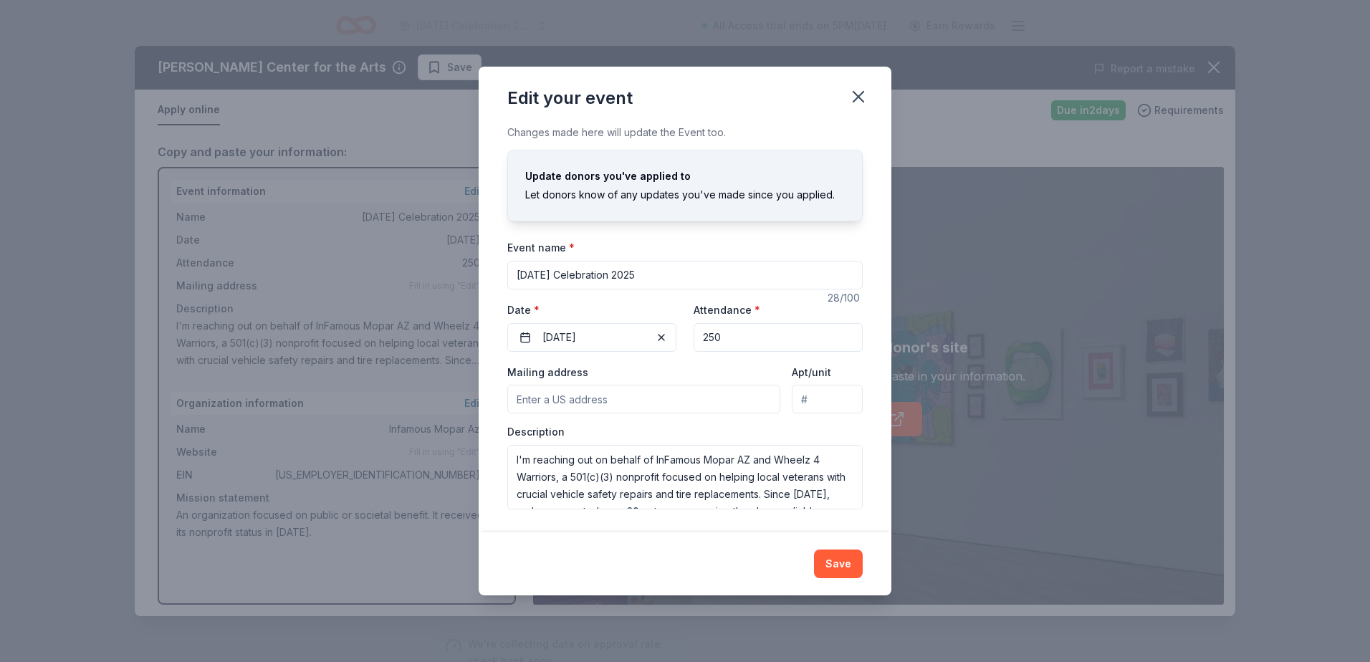
click at [587, 403] on input "Mailing address" at bounding box center [643, 399] width 273 height 29
type input "21110 East Longwood Drive, Queen Creek, AZ, 85142"
click at [847, 567] on button "Save" at bounding box center [838, 563] width 49 height 29
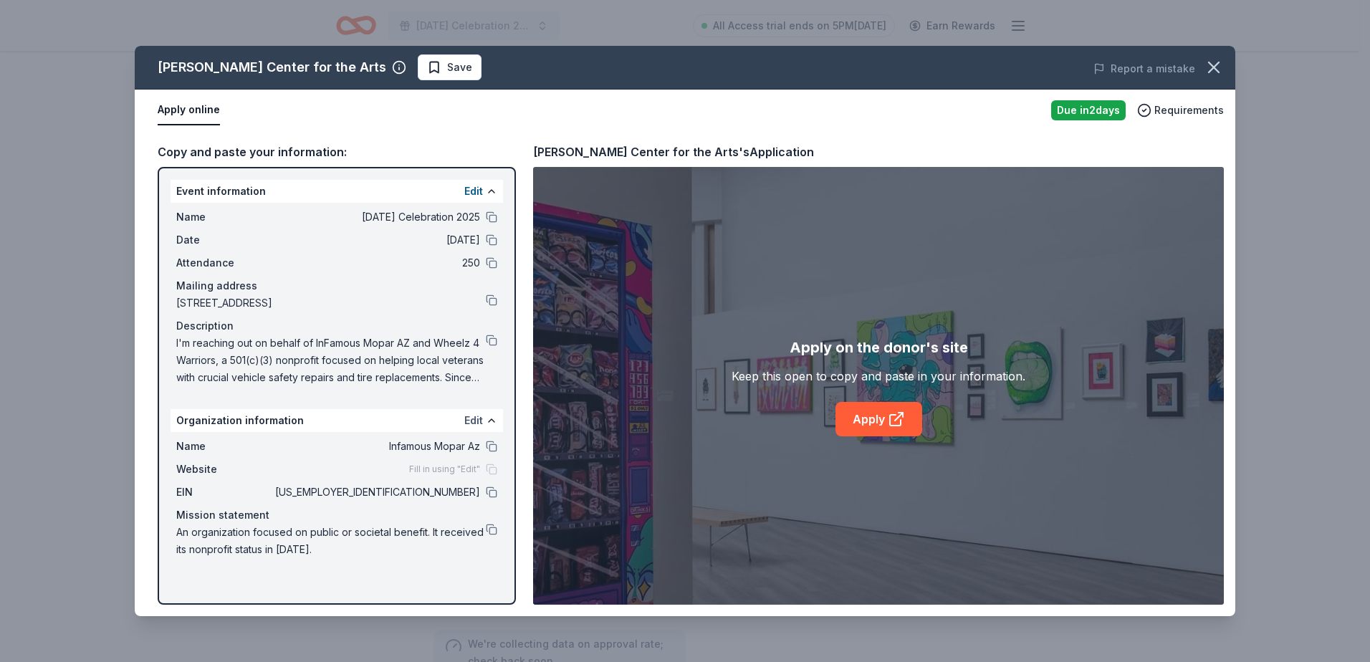
click at [469, 415] on button "Edit" at bounding box center [473, 420] width 19 height 17
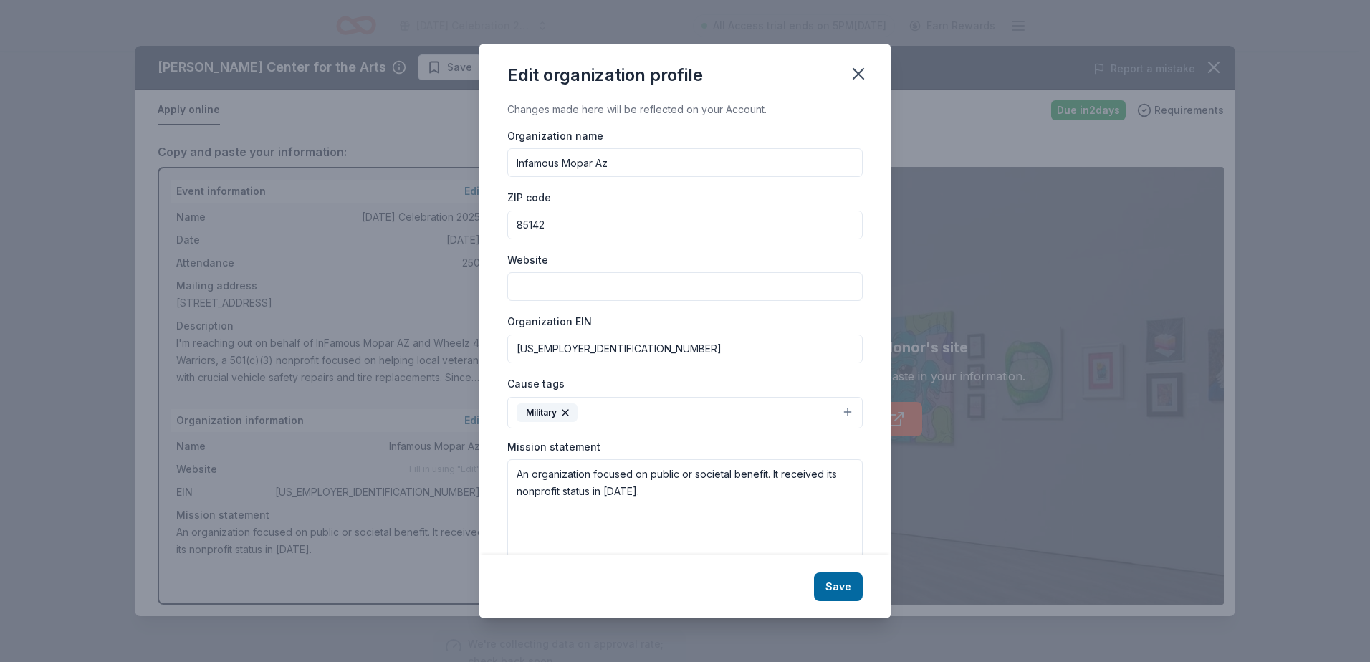
click at [560, 276] on input "Website" at bounding box center [684, 286] width 355 height 29
type input "[DOMAIN_NAME]"
click at [836, 413] on button "Military" at bounding box center [684, 413] width 355 height 32
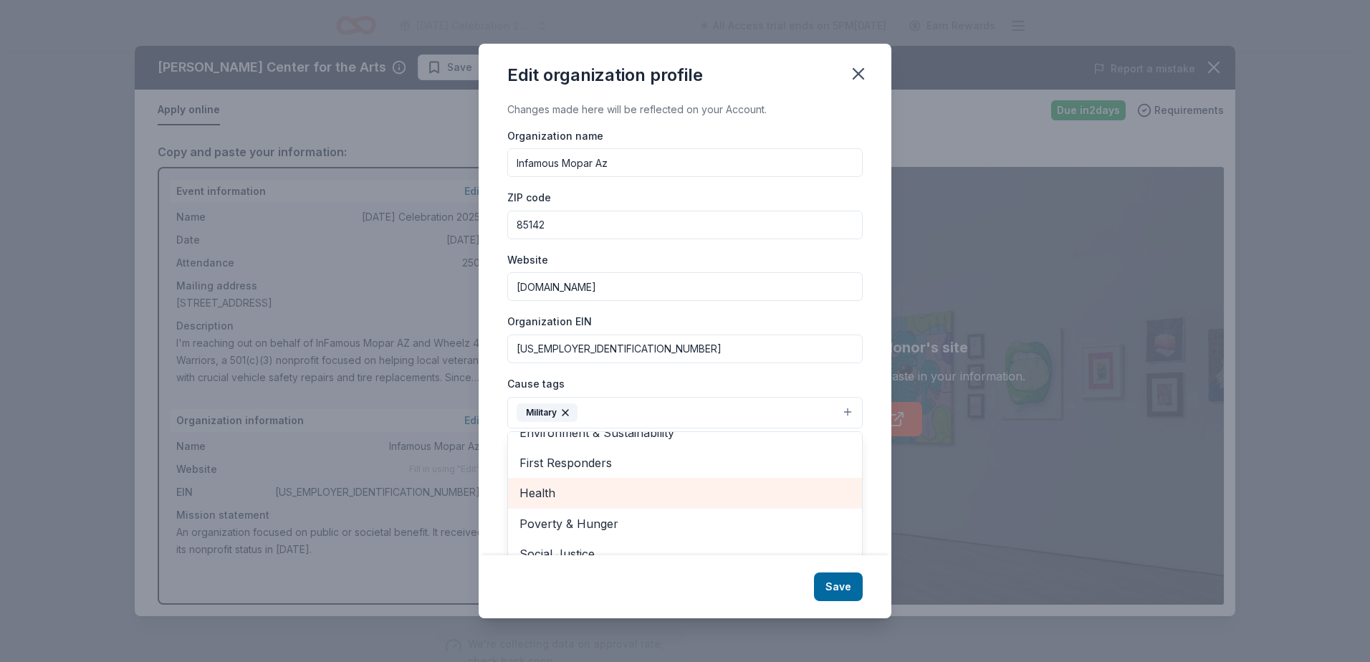
scroll to position [47, 0]
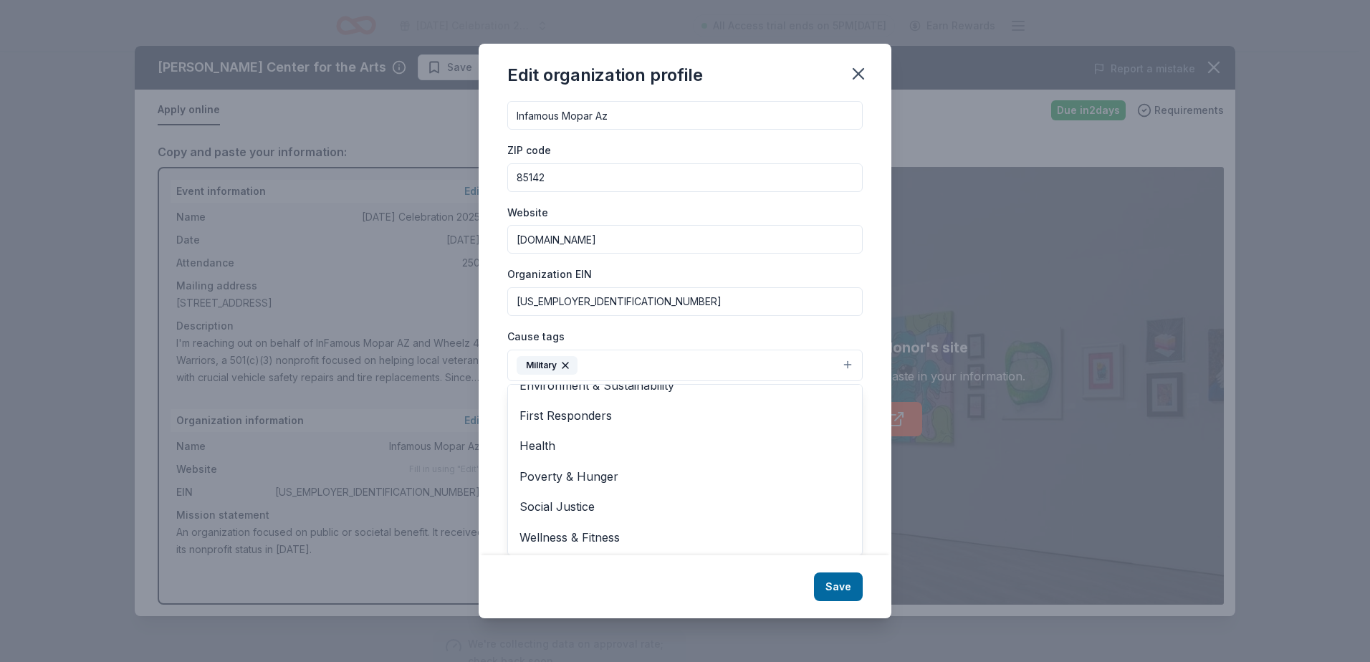
click at [806, 328] on div "Cause tags Military Animals Art & Culture Children Disaster Relief Education En…" at bounding box center [684, 354] width 355 height 54
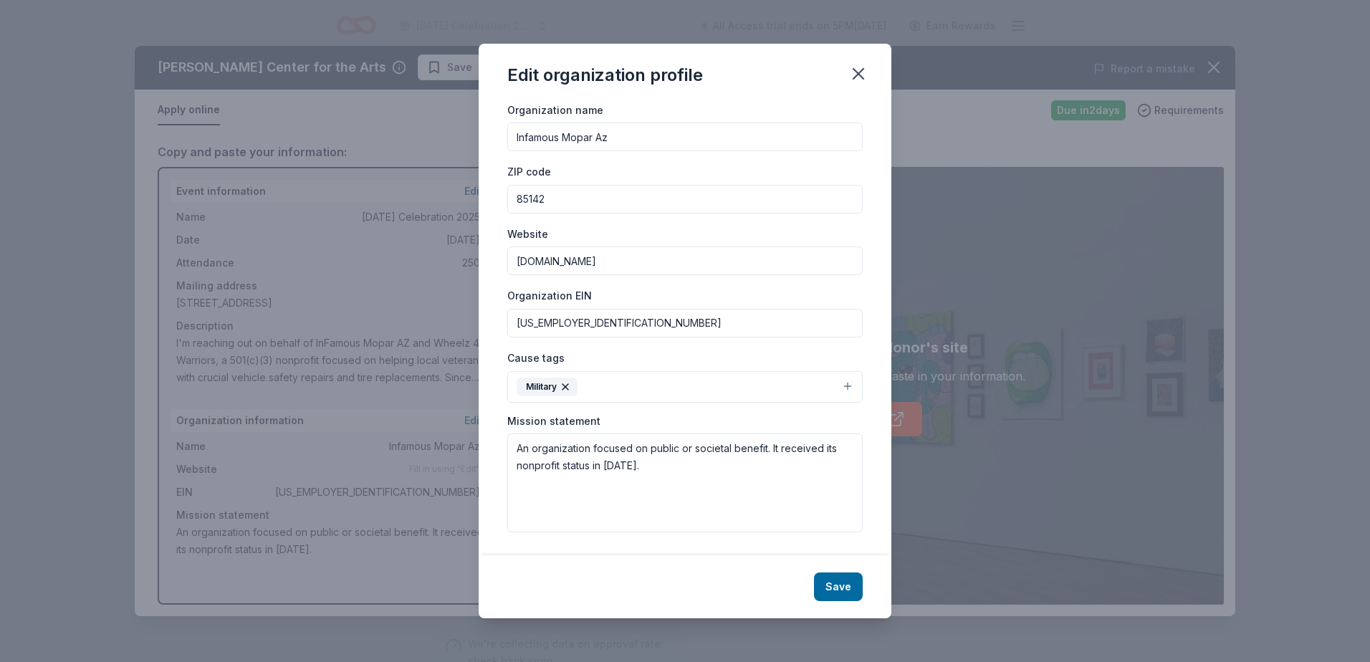
scroll to position [26, 0]
drag, startPoint x: 668, startPoint y: 463, endPoint x: 511, endPoint y: 440, distance: 159.3
click at [511, 440] on textarea "An organization focused on public or societal benefit. It received its nonprofi…" at bounding box center [684, 482] width 355 height 99
click at [536, 457] on textarea at bounding box center [684, 482] width 355 height 99
paste textarea "To provide opportunities for Service members, Veterans, and their families to e…"
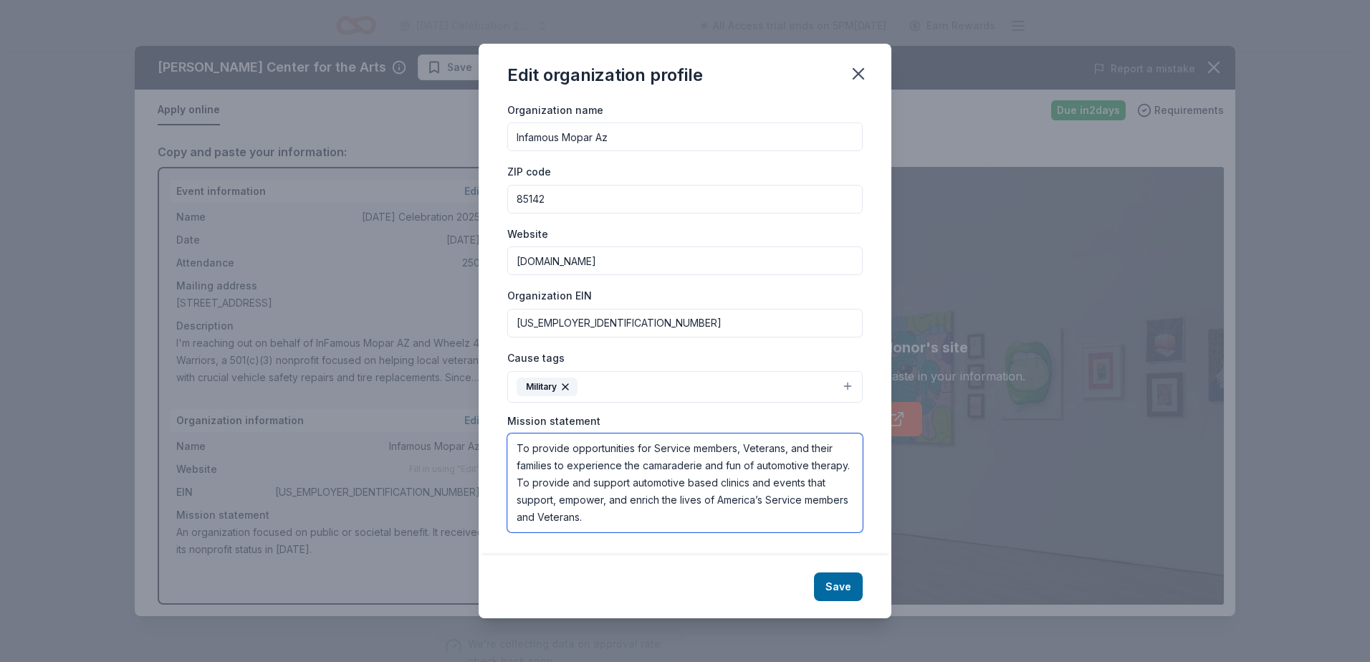
type textarea "To provide opportunities for Service members, Veterans, and their families to e…"
drag, startPoint x: 683, startPoint y: 522, endPoint x: 507, endPoint y: 432, distance: 197.3
click at [507, 432] on div "Mission statement To provide opportunities for Service members, Veterans, and t…" at bounding box center [684, 473] width 355 height 119
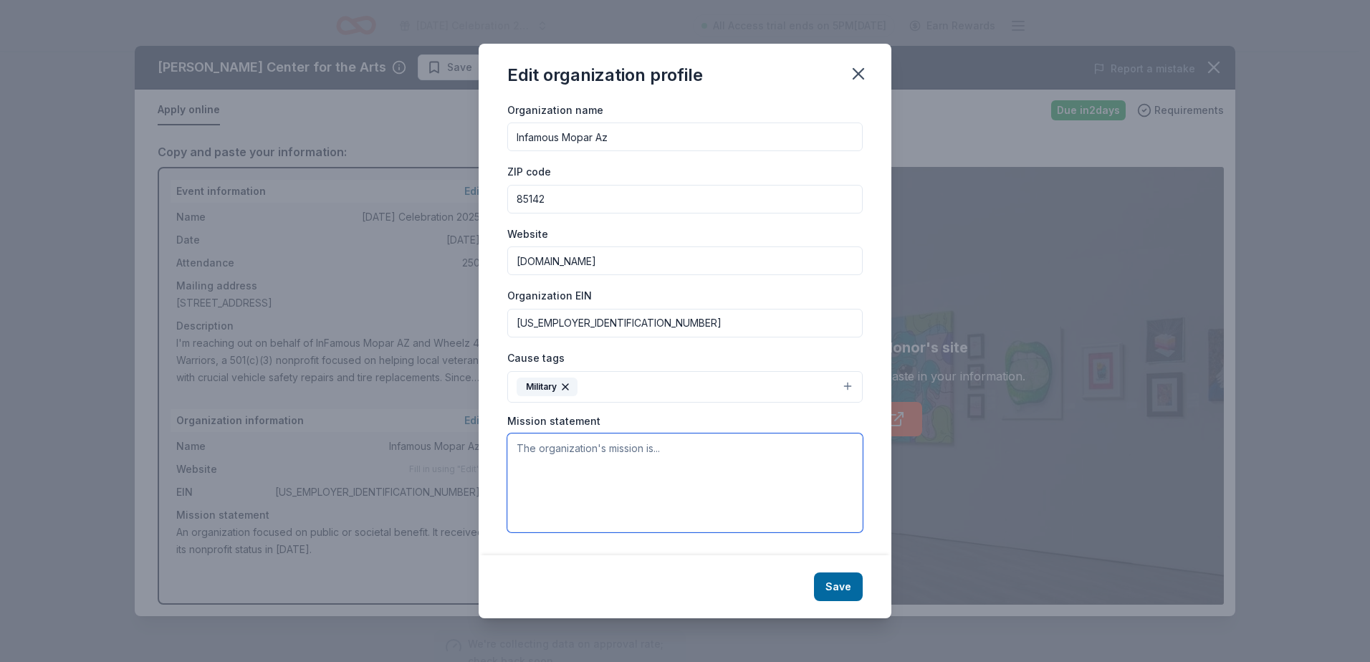
paste textarea "Mission Statement: To provide opportunities for Service members, Veterans, and …"
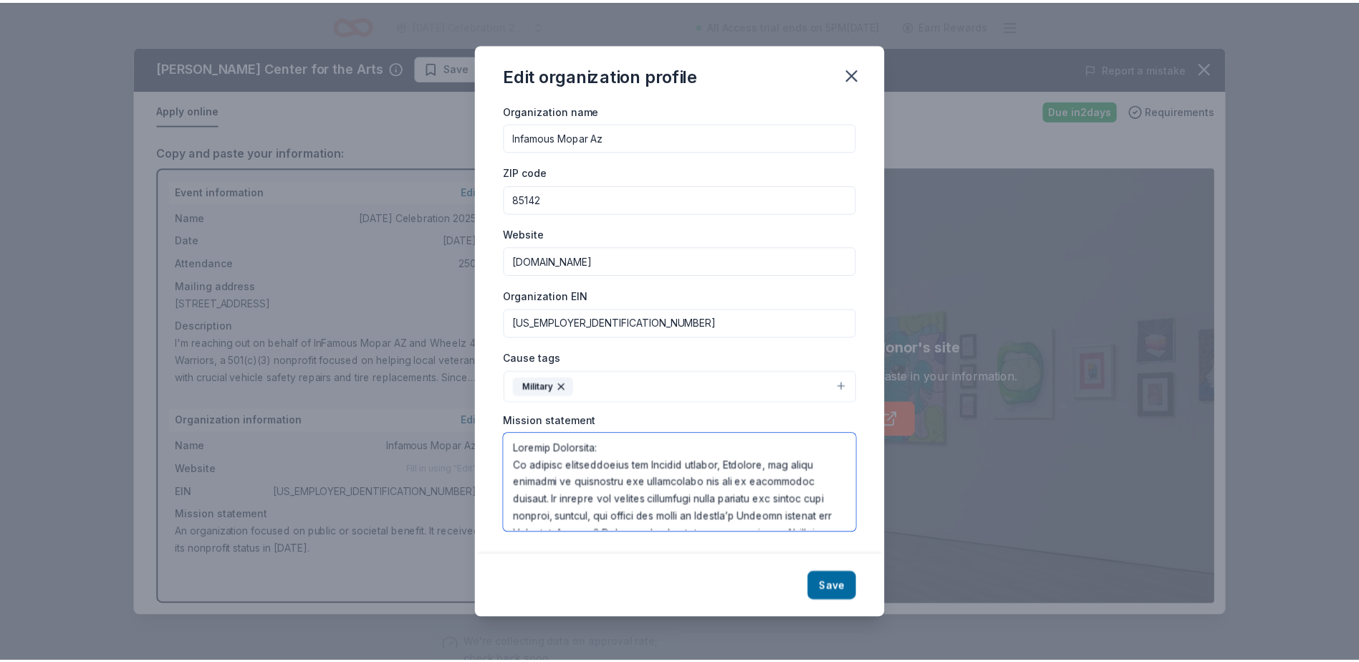
scroll to position [559, 0]
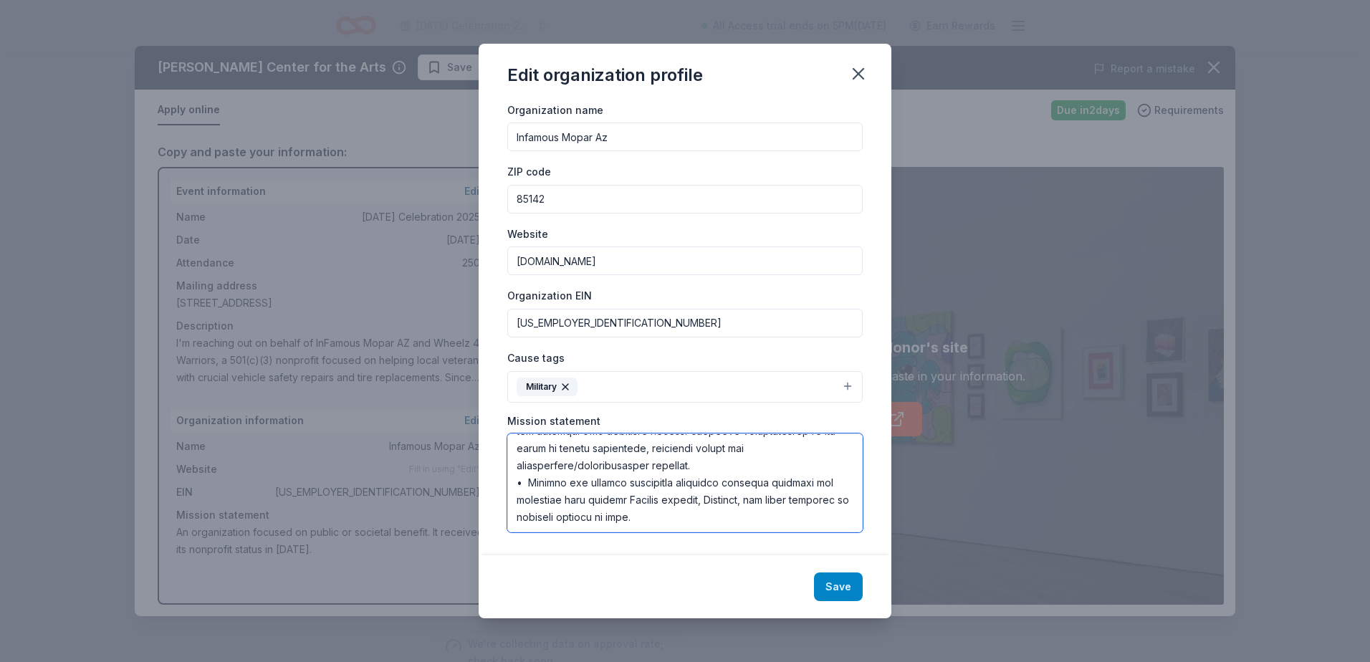
type textarea "Mission Statement: To provide opportunities for Service members, Veterans, and …"
click at [843, 587] on button "Save" at bounding box center [838, 586] width 49 height 29
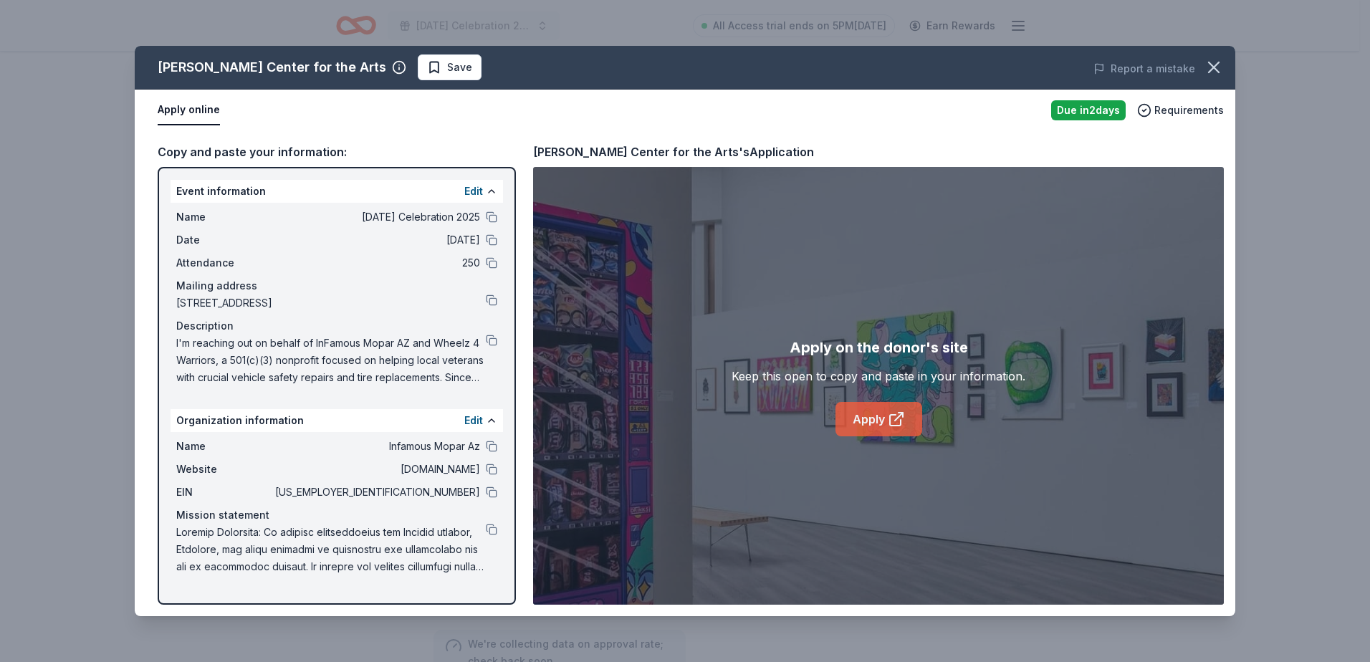
click at [890, 416] on icon at bounding box center [895, 418] width 17 height 17
click at [1219, 61] on icon "button" at bounding box center [1213, 67] width 20 height 20
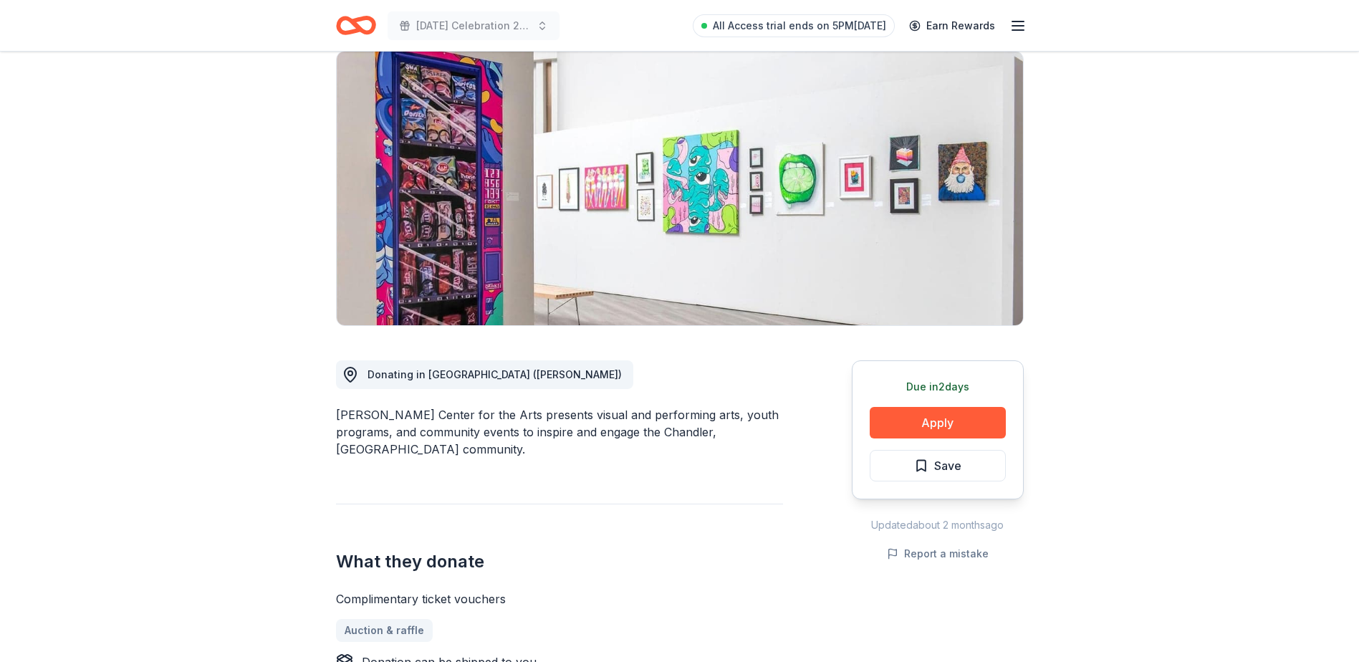
scroll to position [0, 0]
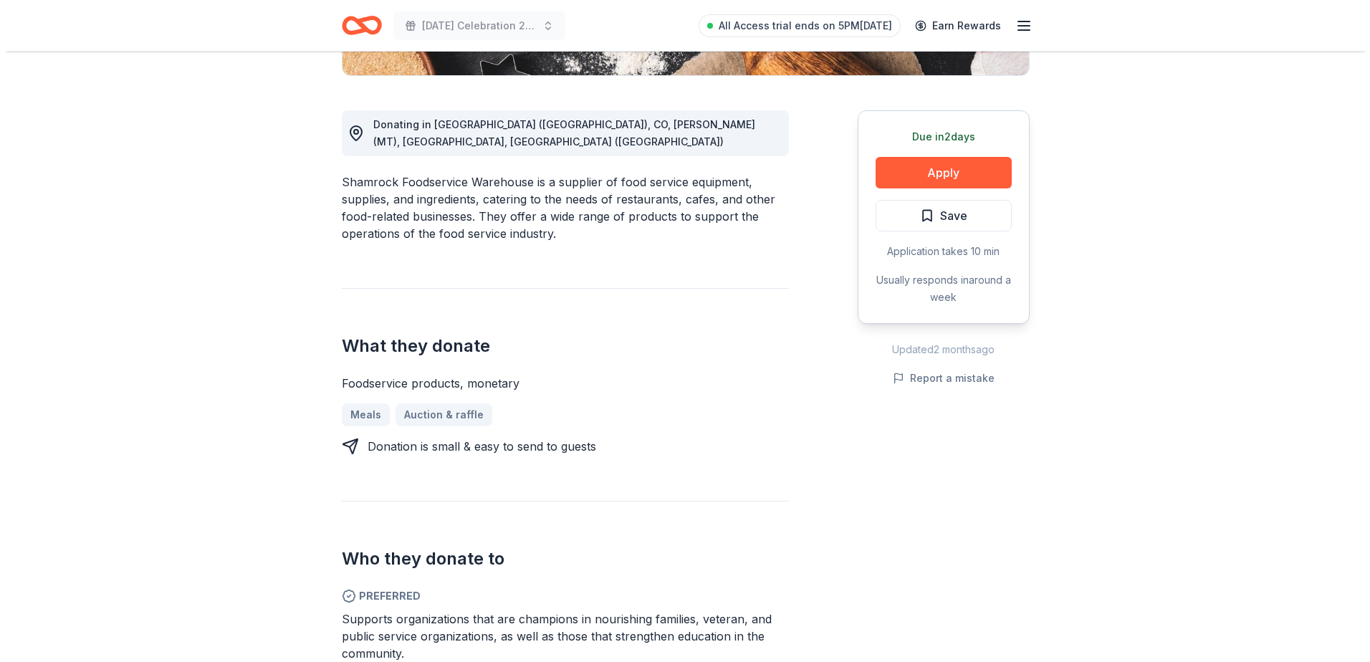
scroll to position [358, 0]
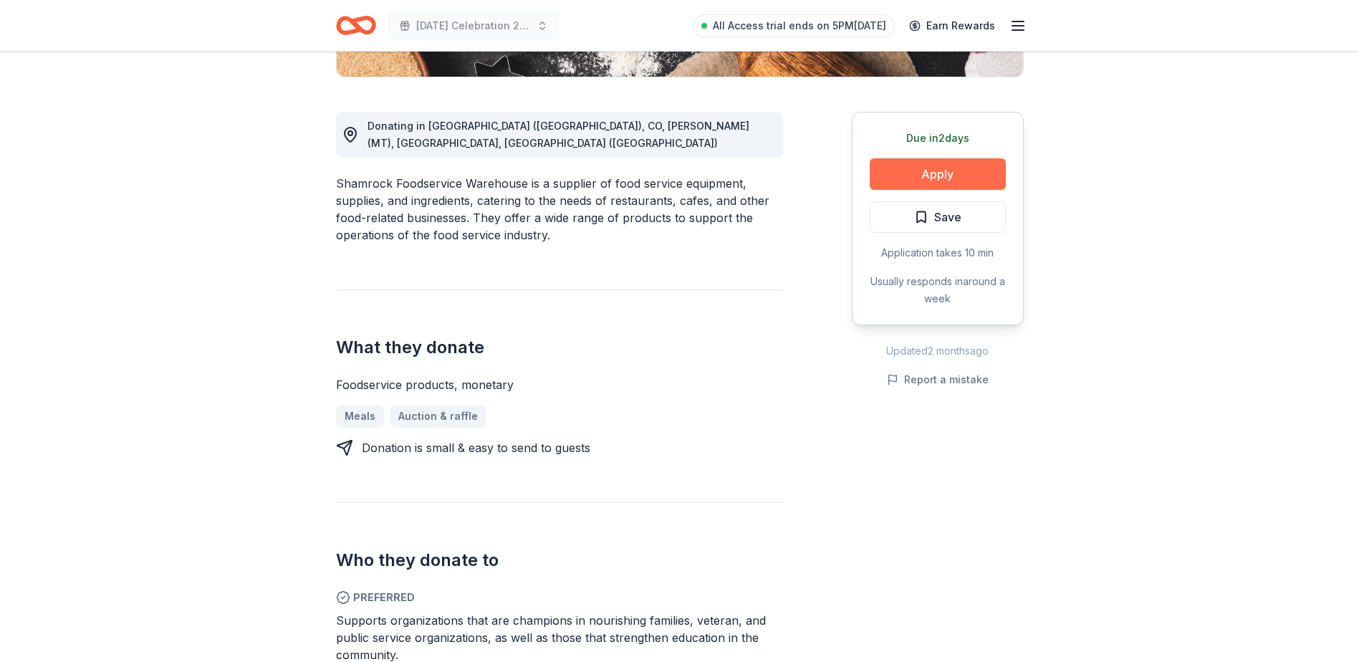
click at [937, 168] on button "Apply" at bounding box center [938, 174] width 136 height 32
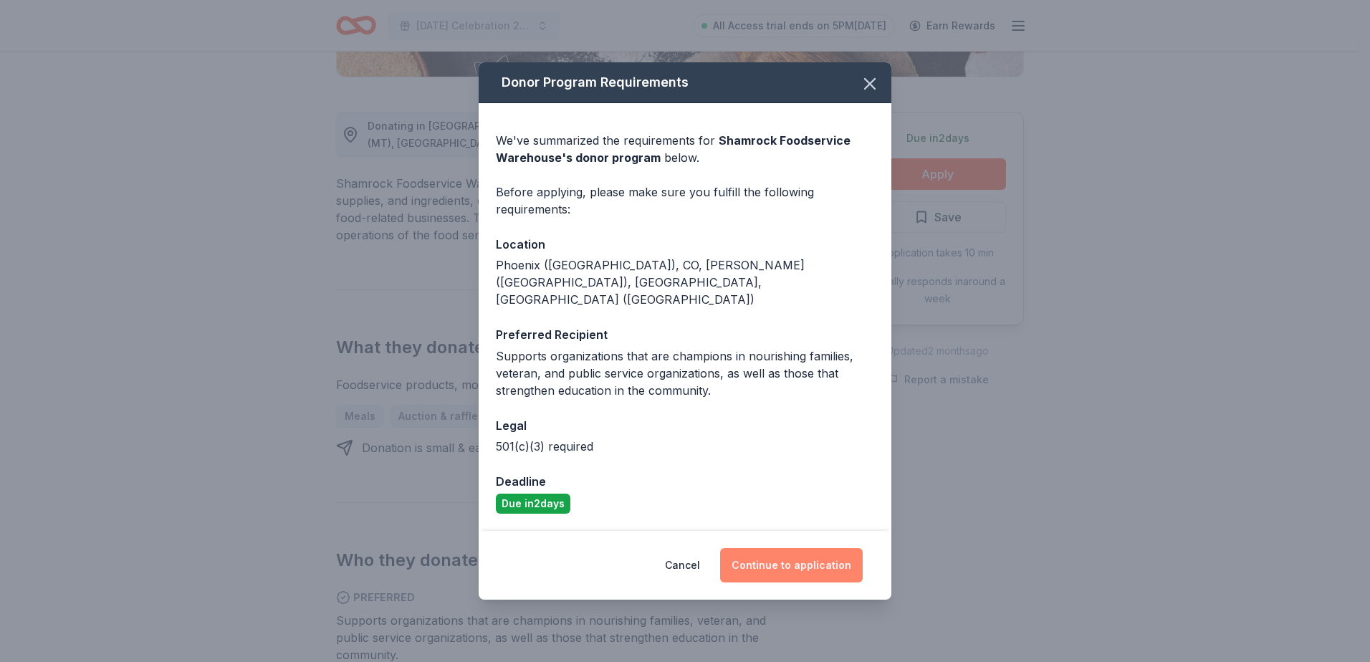
click at [766, 548] on button "Continue to application" at bounding box center [791, 565] width 143 height 34
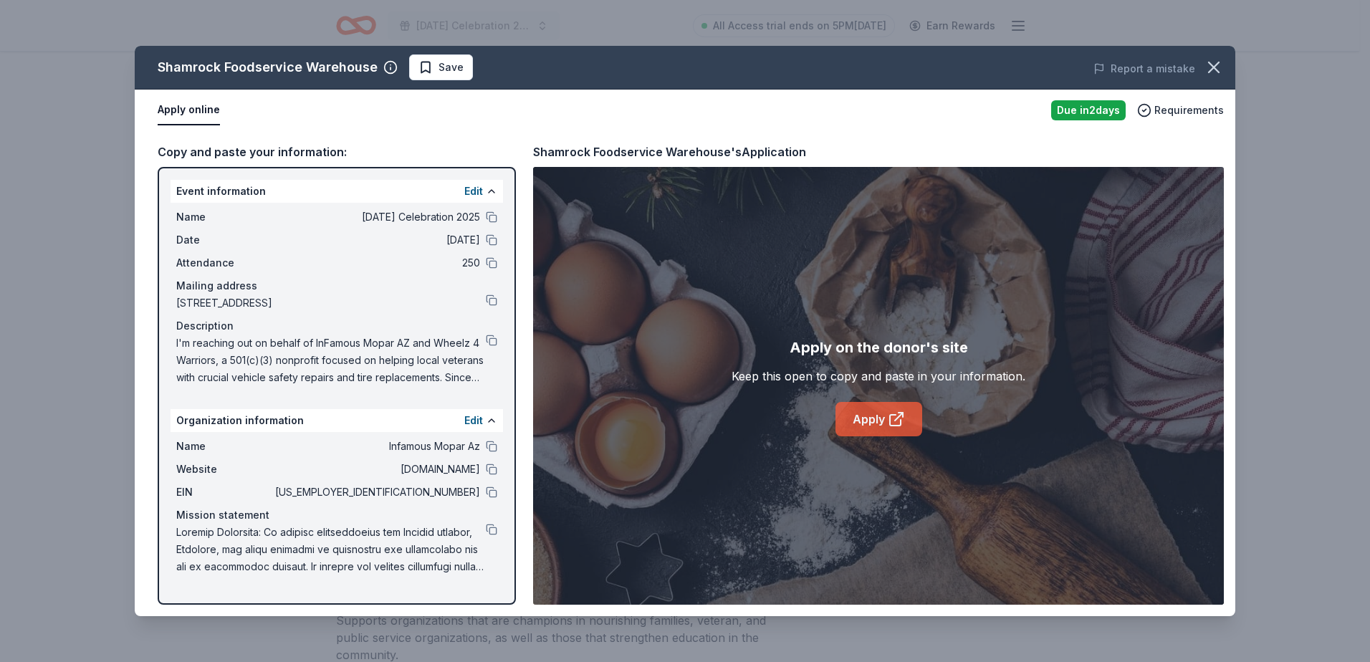
click at [864, 415] on link "Apply" at bounding box center [878, 419] width 87 height 34
